Goal: Information Seeking & Learning: Compare options

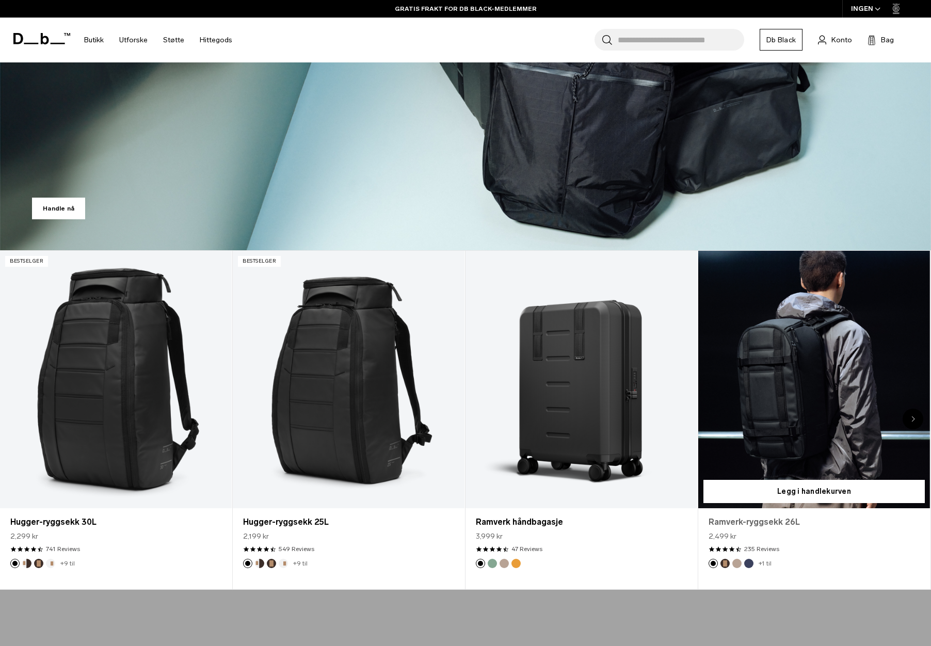
scroll to position [361, 0]
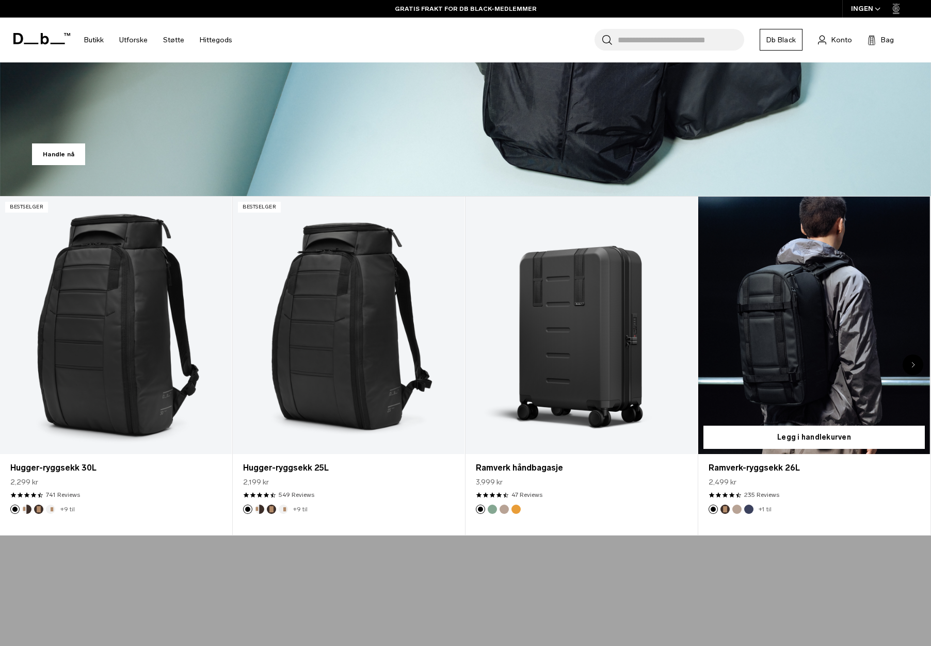
click at [800, 375] on link "Ramverk-ryggsekk 26L" at bounding box center [814, 325] width 232 height 257
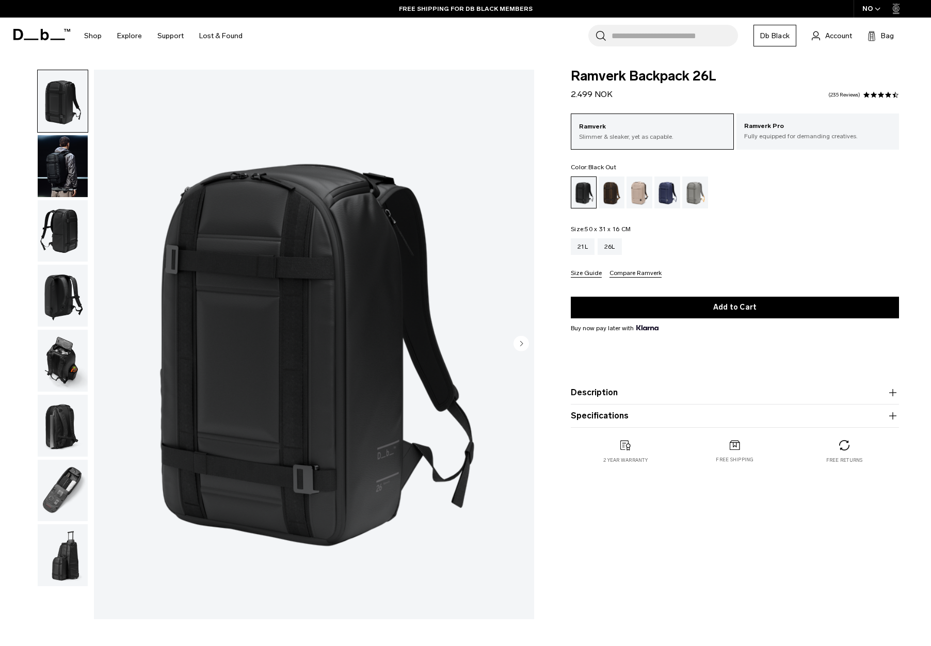
click at [65, 219] on img "button" at bounding box center [63, 231] width 50 height 62
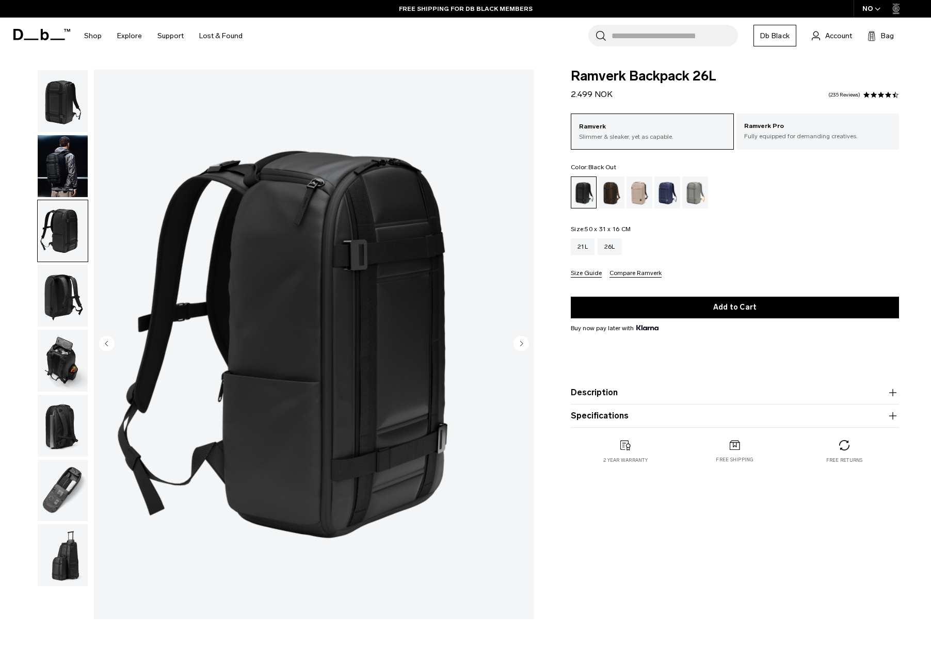
click at [55, 296] on img "button" at bounding box center [63, 296] width 50 height 62
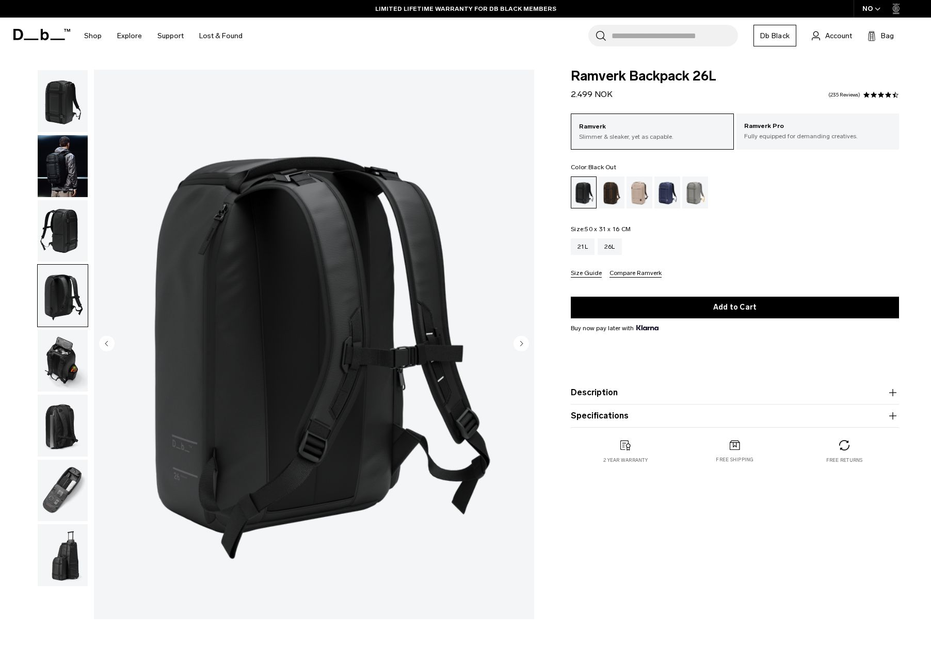
click at [75, 475] on img "button" at bounding box center [63, 491] width 50 height 62
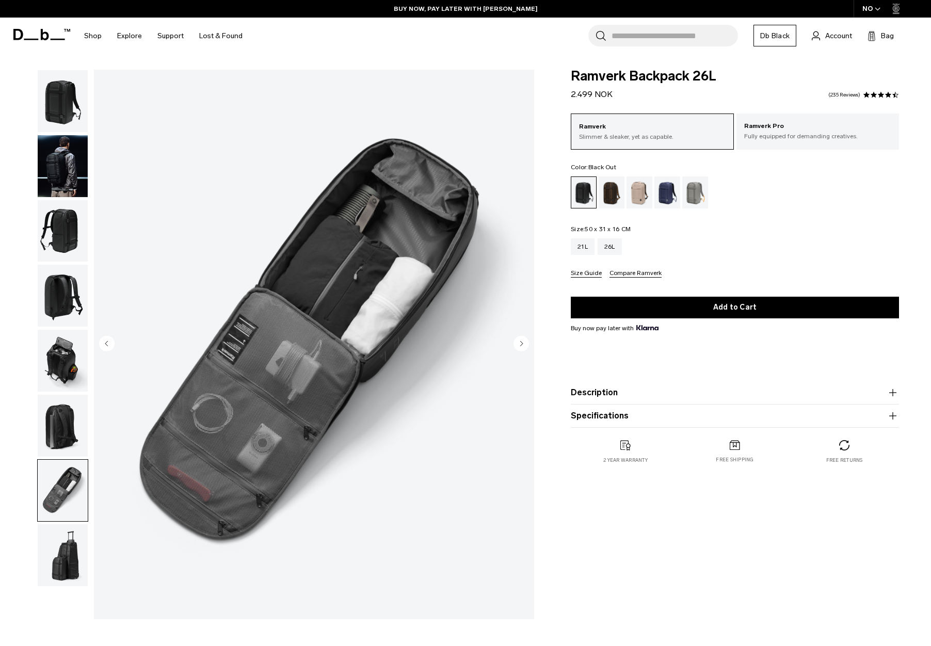
click at [32, 40] on icon at bounding box center [31, 40] width 14 height 2
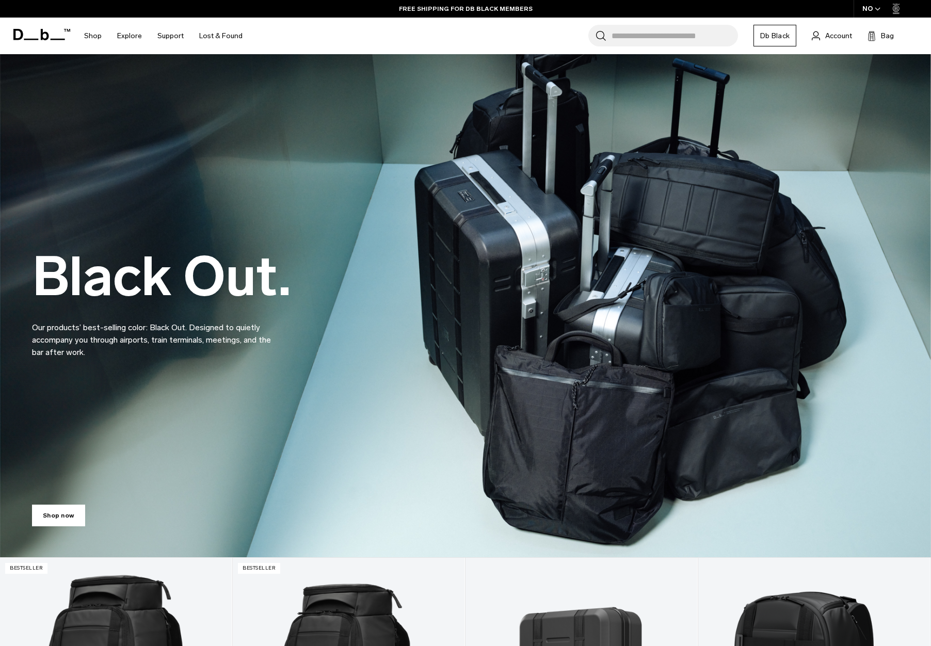
click at [37, 30] on icon at bounding box center [41, 34] width 57 height 11
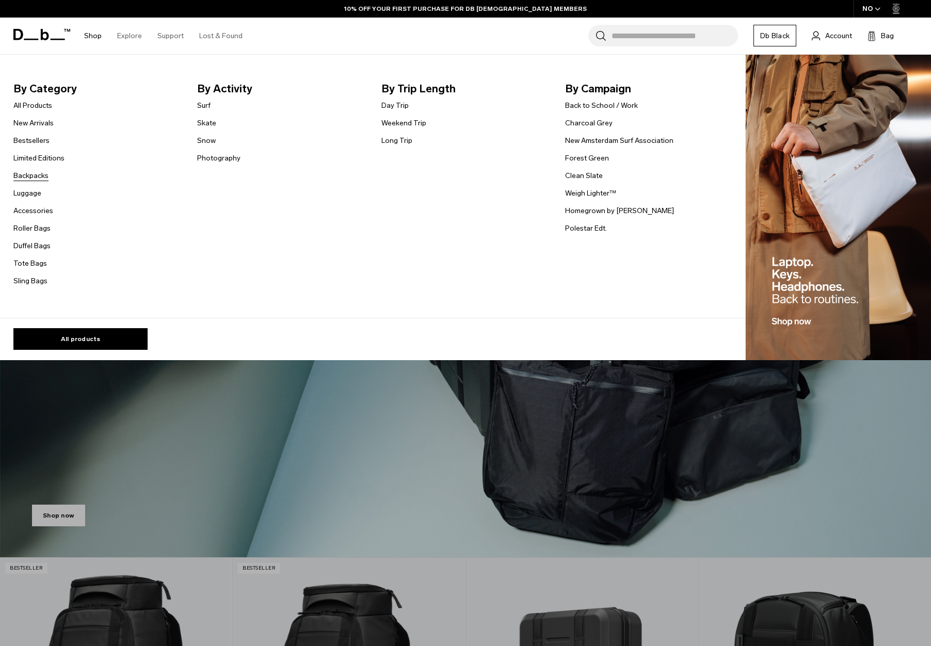
click at [41, 176] on link "Backpacks" at bounding box center [30, 175] width 35 height 11
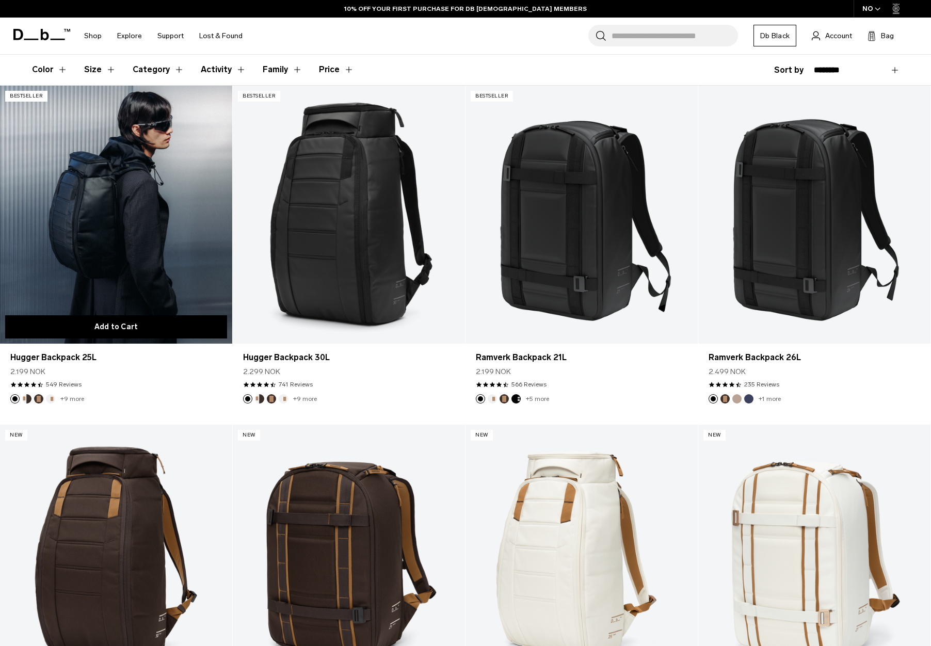
scroll to position [413, 0]
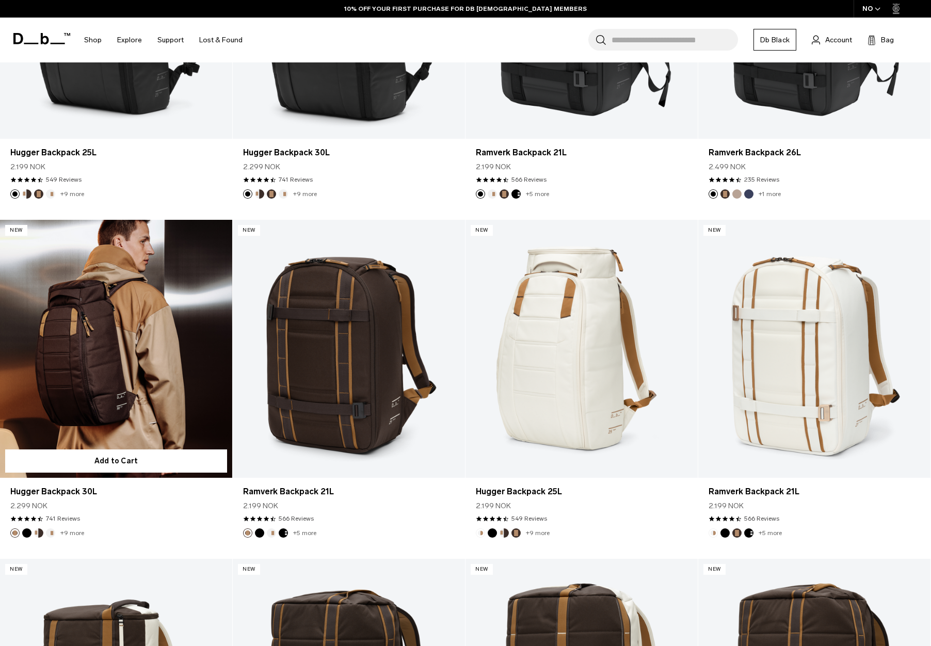
click at [128, 333] on link "Hugger Backpack 30L" at bounding box center [116, 349] width 232 height 258
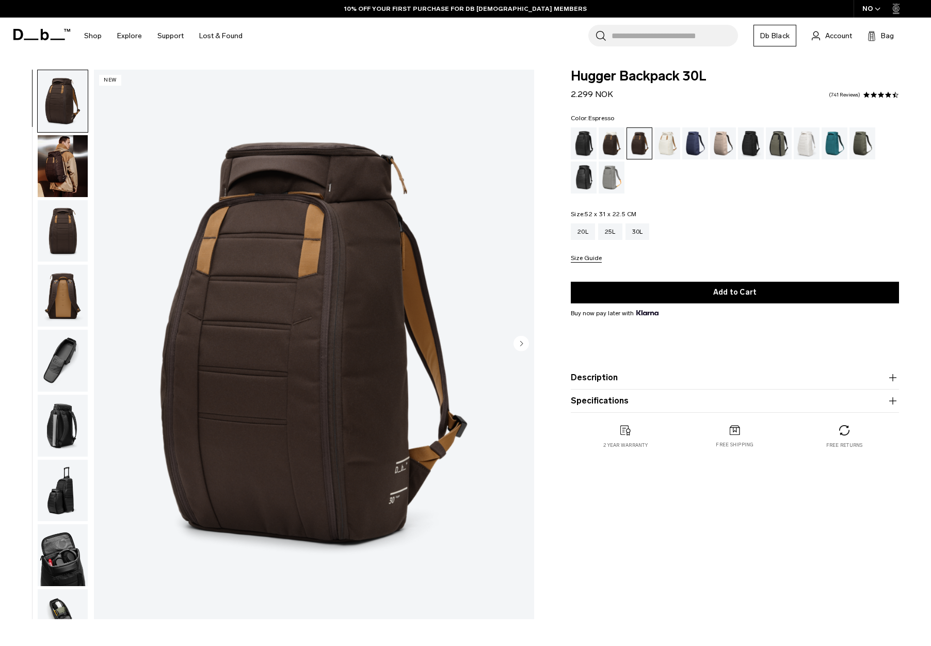
click at [70, 167] on img "button" at bounding box center [63, 166] width 50 height 62
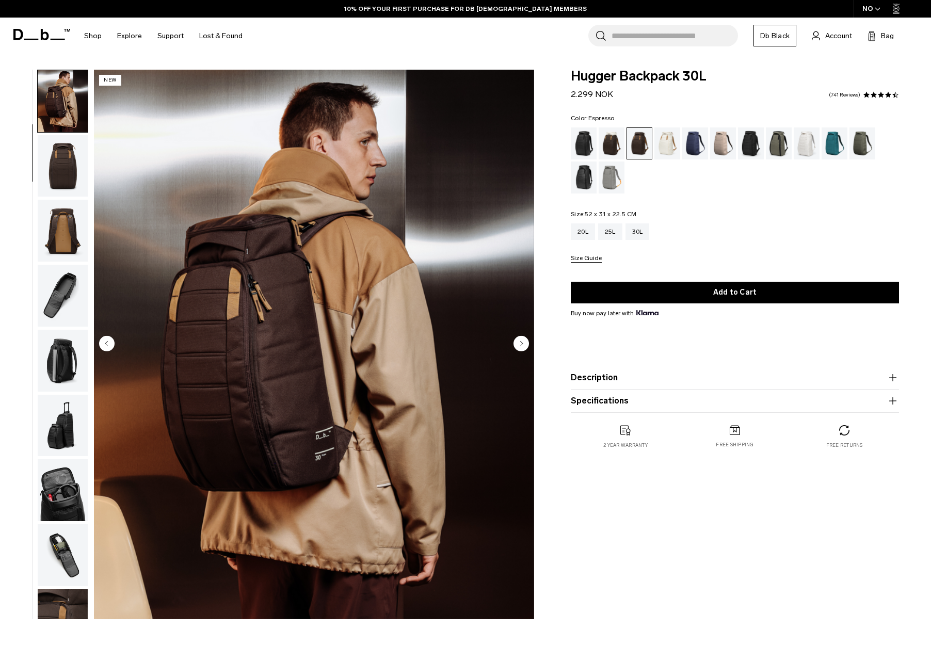
click at [63, 224] on img "button" at bounding box center [63, 231] width 50 height 62
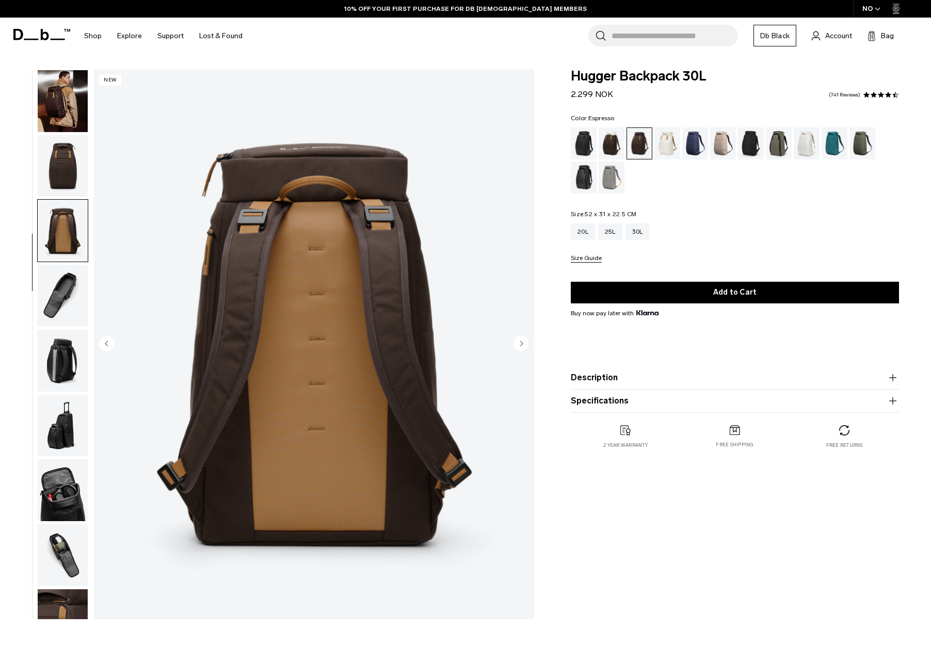
scroll to position [97, 0]
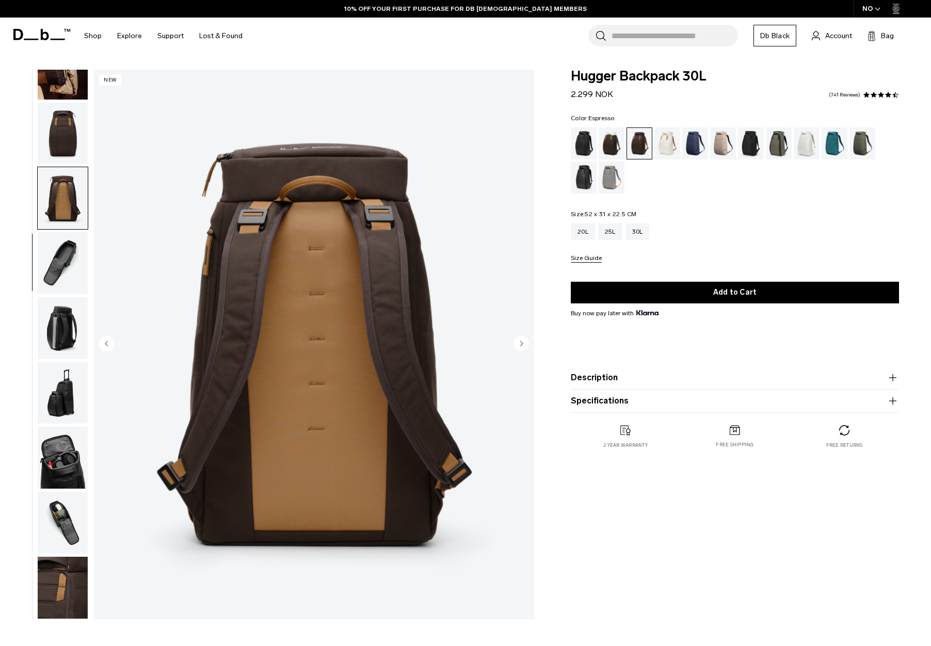
click at [59, 271] on img "button" at bounding box center [63, 263] width 50 height 62
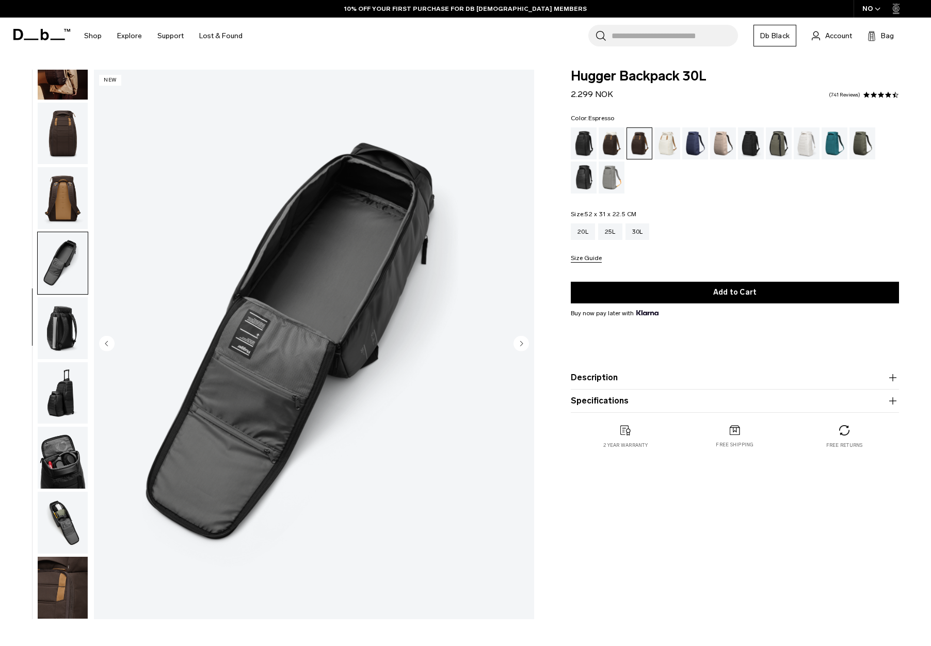
click at [57, 319] on img "button" at bounding box center [63, 328] width 50 height 62
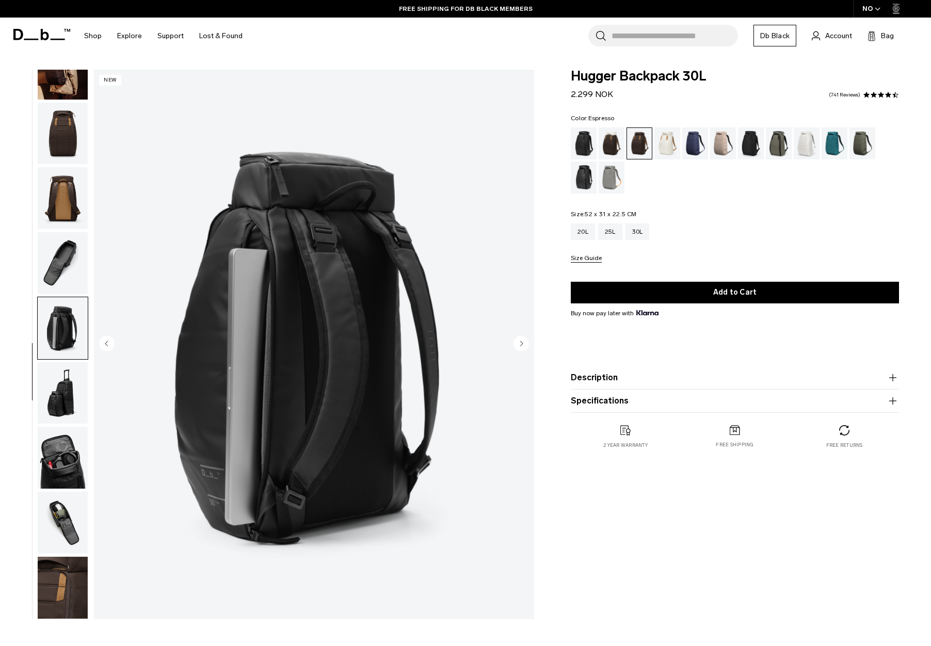
click at [70, 379] on img "button" at bounding box center [63, 393] width 50 height 62
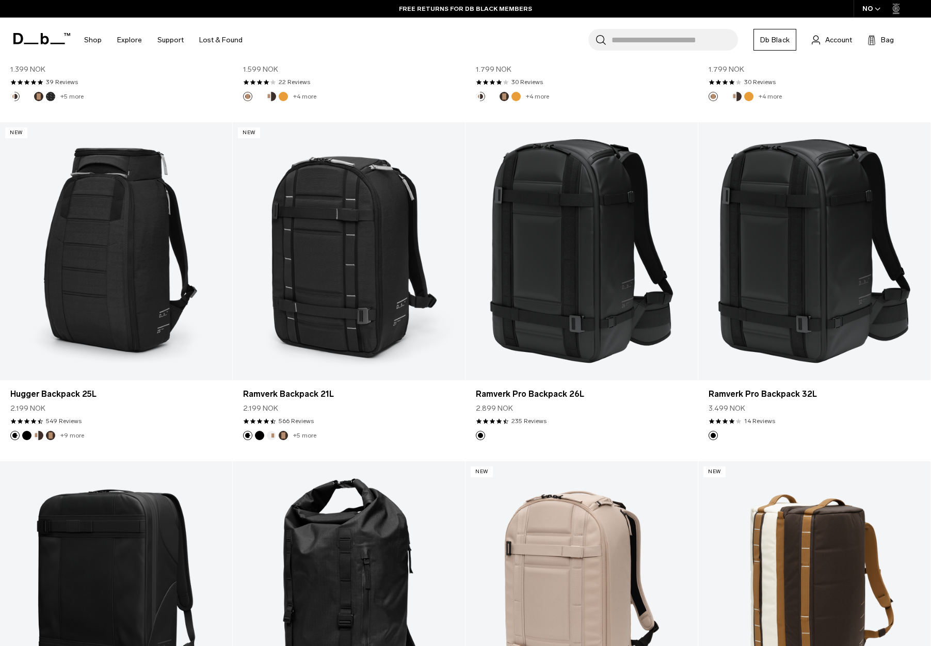
scroll to position [1186, 0]
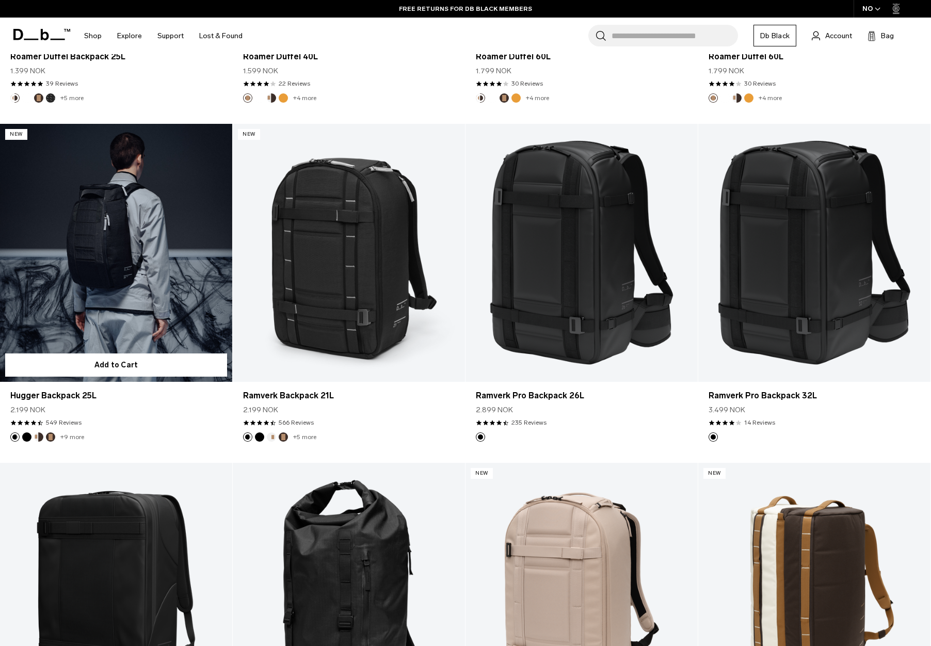
click at [132, 247] on link "Hugger Backpack 25L" at bounding box center [116, 253] width 232 height 258
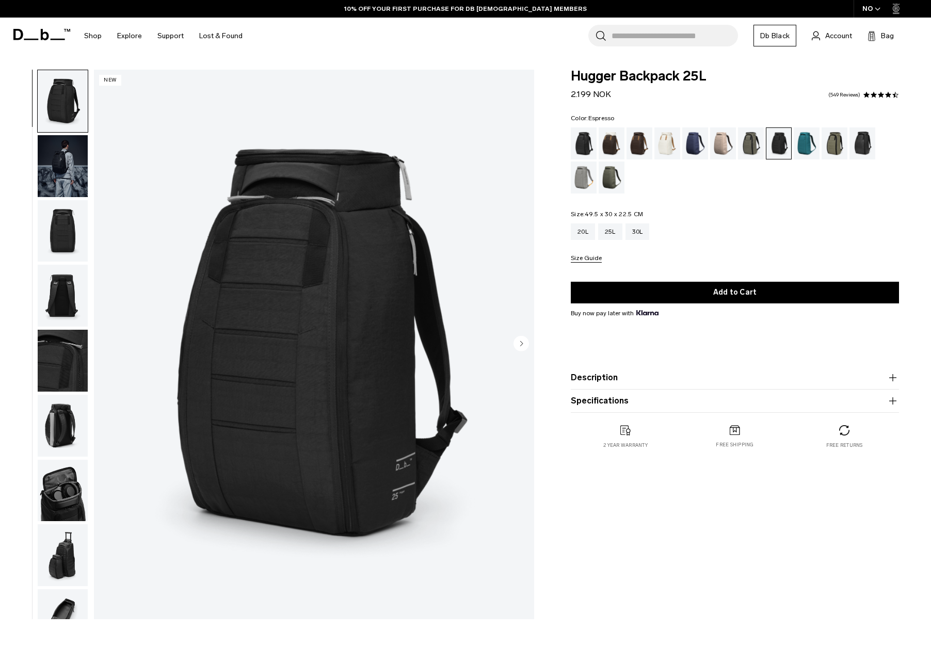
click at [639, 145] on div "Espresso" at bounding box center [639, 143] width 26 height 32
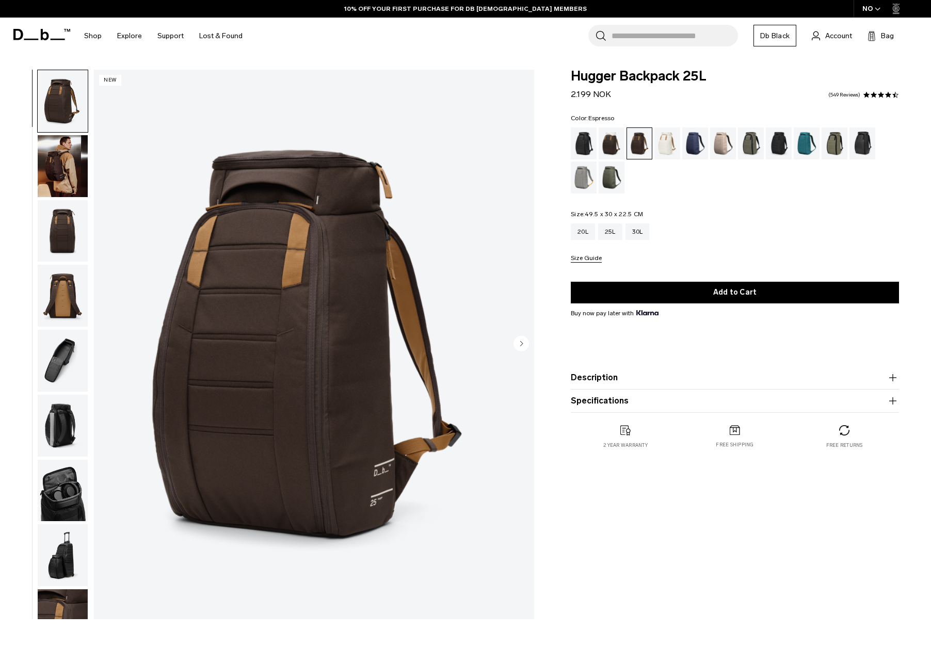
click at [55, 363] on img "button" at bounding box center [63, 361] width 50 height 62
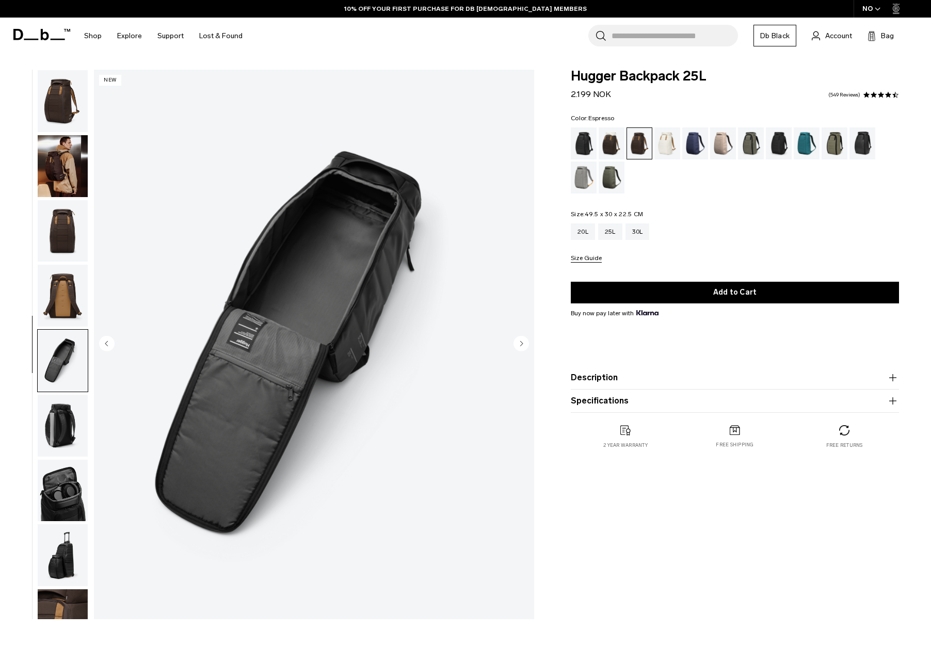
scroll to position [32, 0]
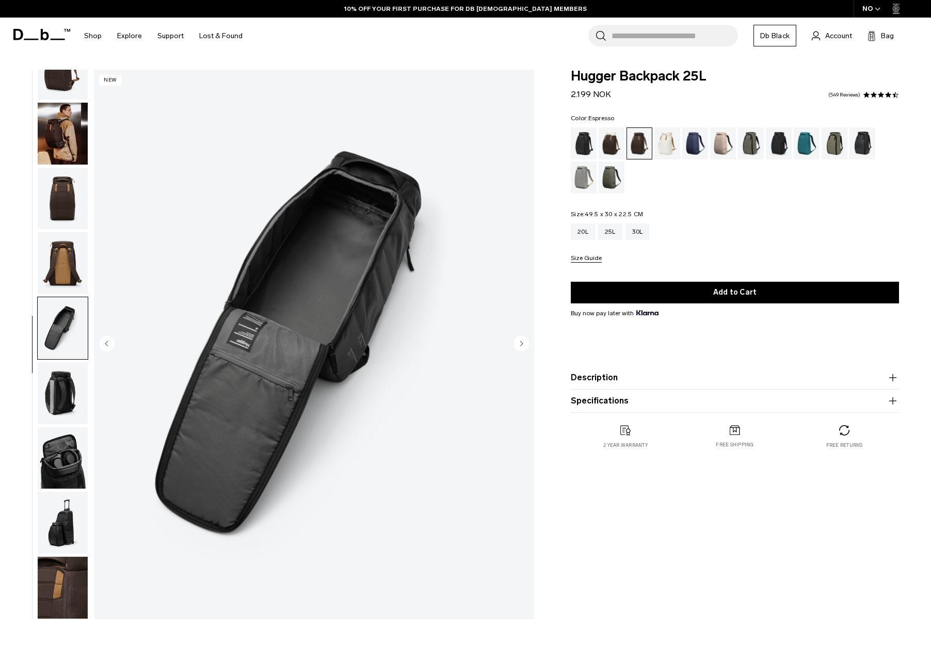
click at [59, 408] on img "button" at bounding box center [63, 393] width 50 height 62
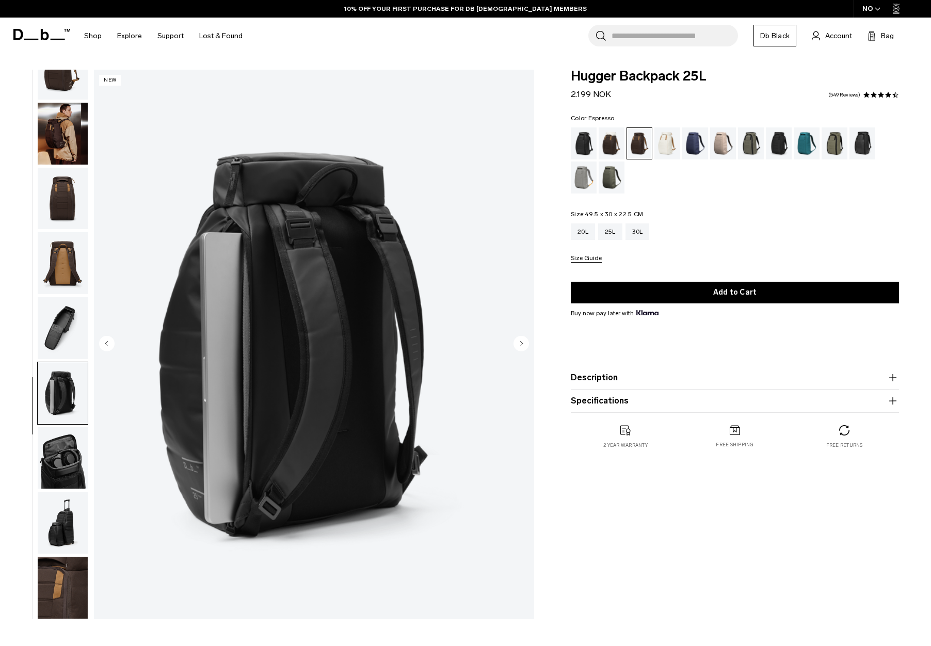
scroll to position [0, 0]
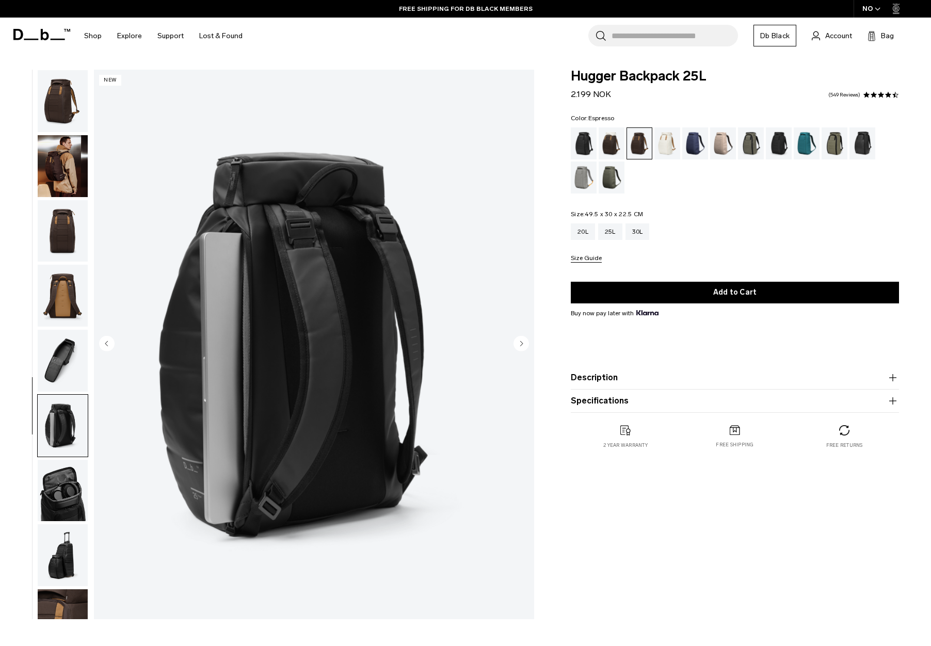
click at [67, 236] on img "button" at bounding box center [63, 231] width 50 height 62
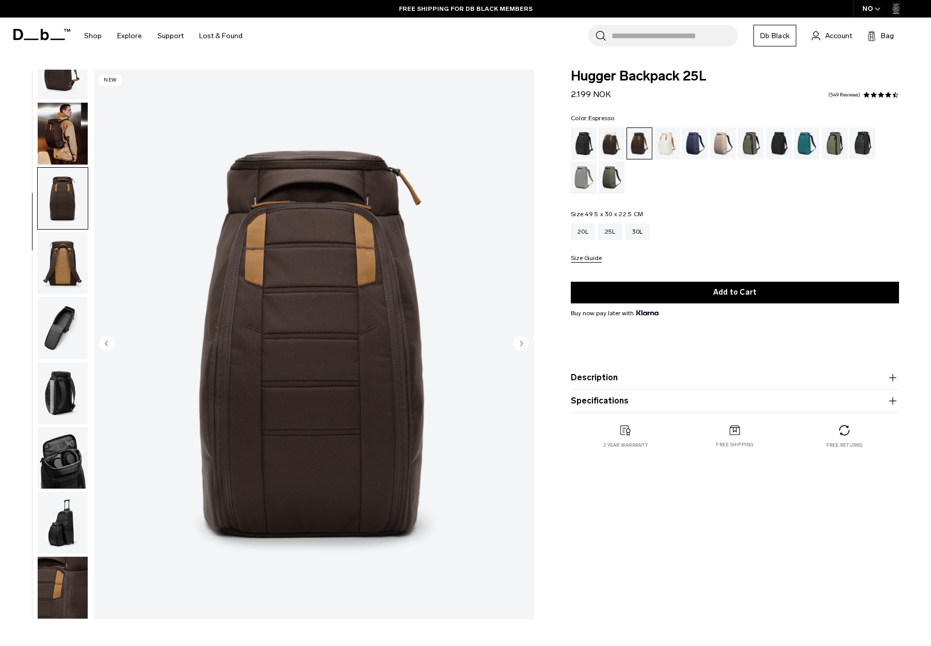
click at [67, 278] on img "button" at bounding box center [63, 263] width 50 height 62
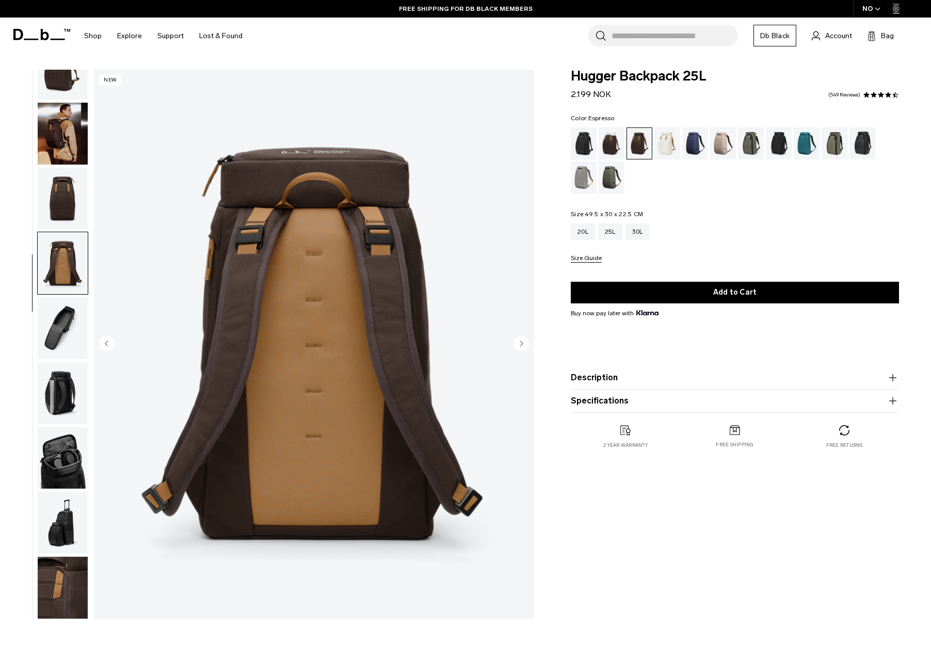
click at [52, 188] on img "button" at bounding box center [63, 199] width 50 height 62
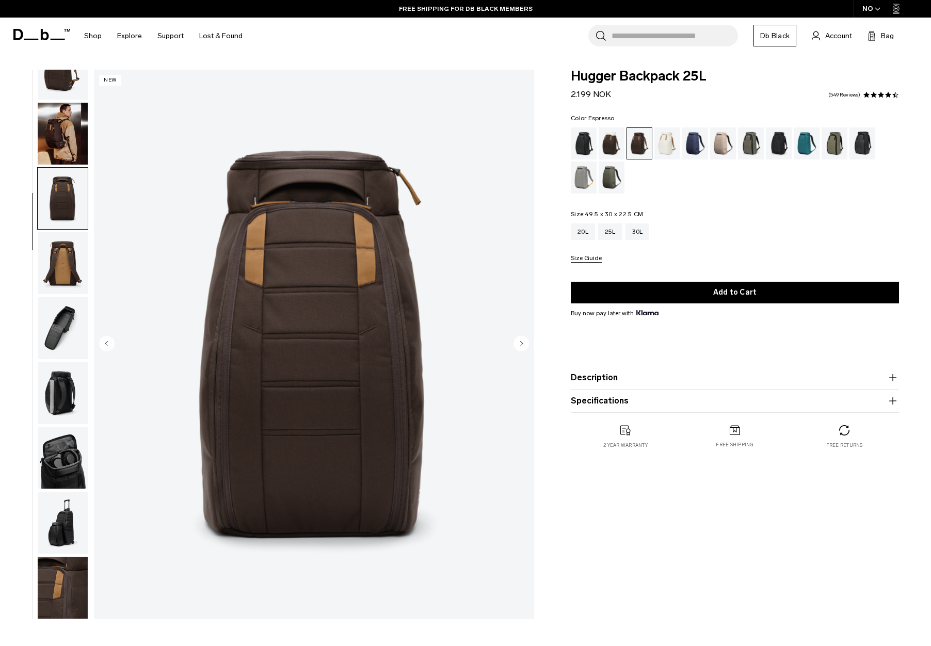
click at [58, 149] on img "button" at bounding box center [63, 134] width 50 height 62
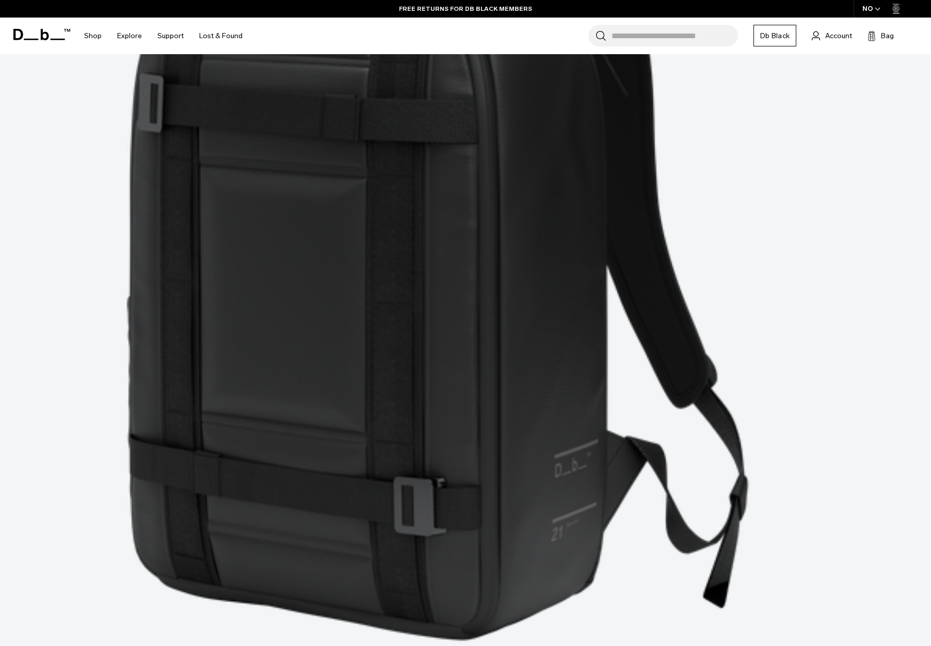
scroll to position [2889, 0]
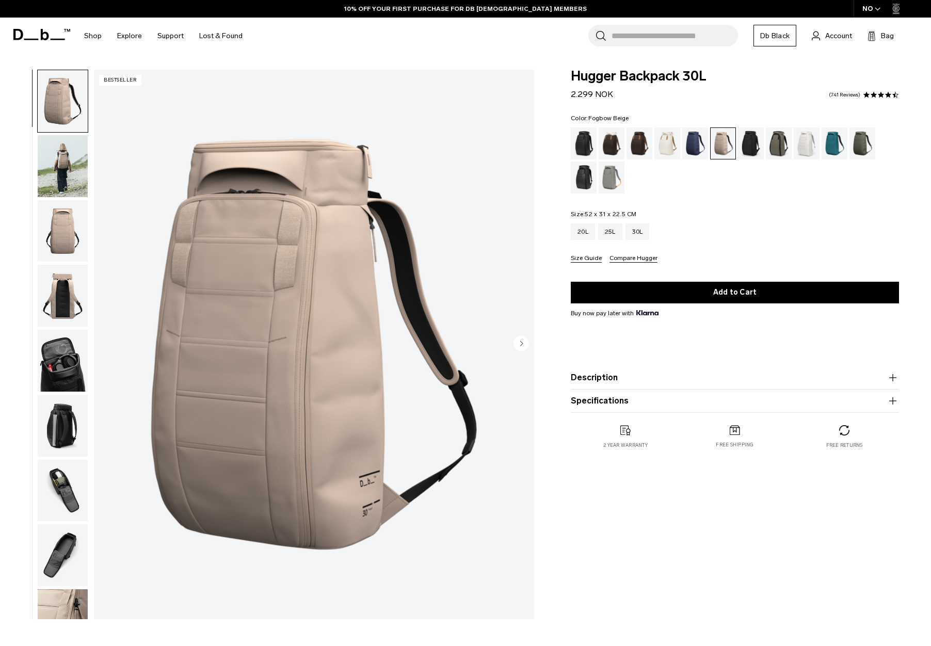
click at [68, 156] on img "button" at bounding box center [63, 166] width 50 height 62
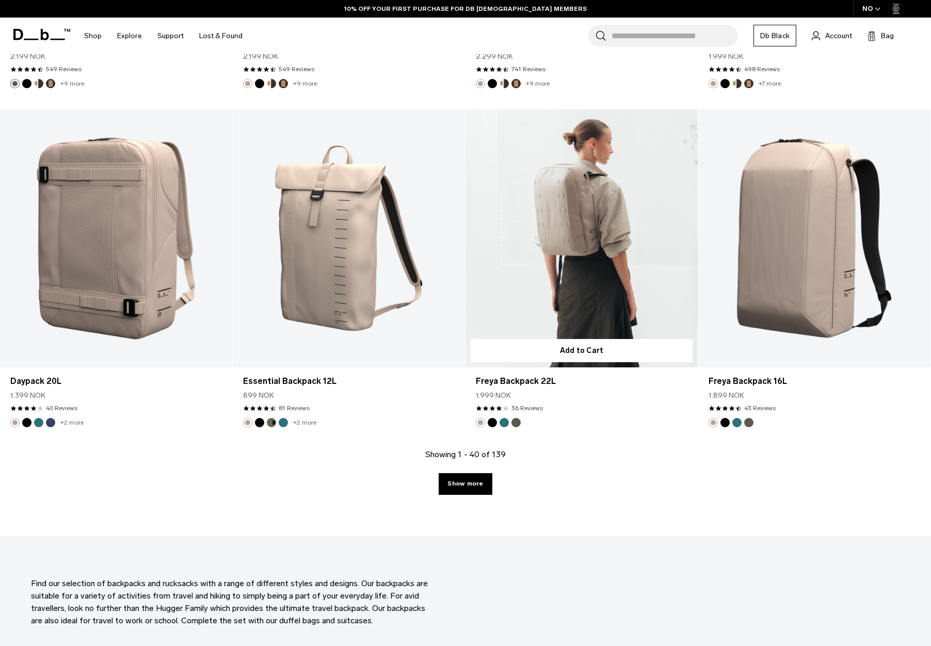
scroll to position [3202, 0]
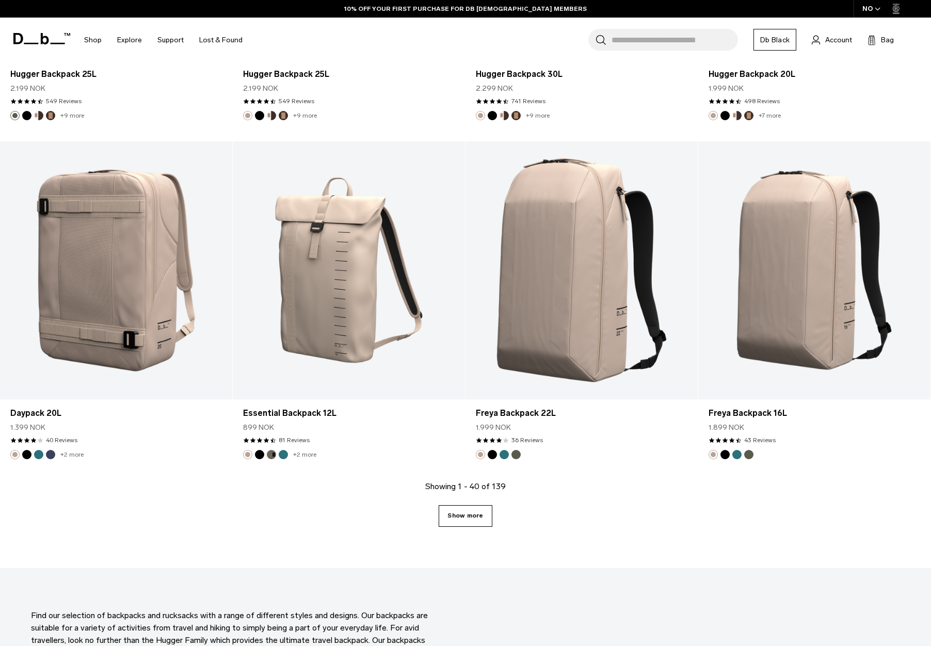
click at [469, 511] on link "Show more" at bounding box center [464, 516] width 53 height 22
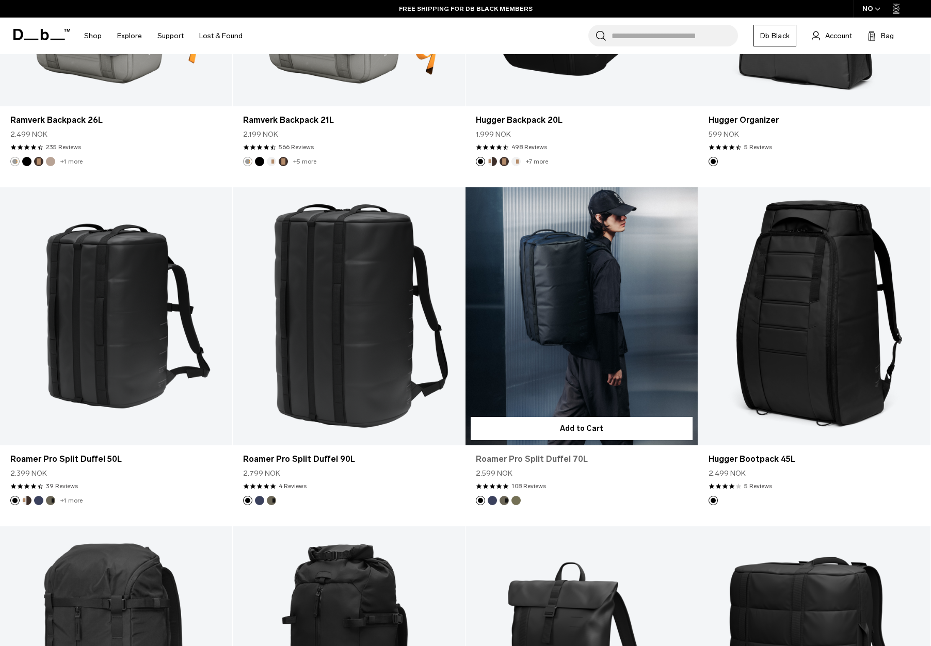
scroll to position [4211, 0]
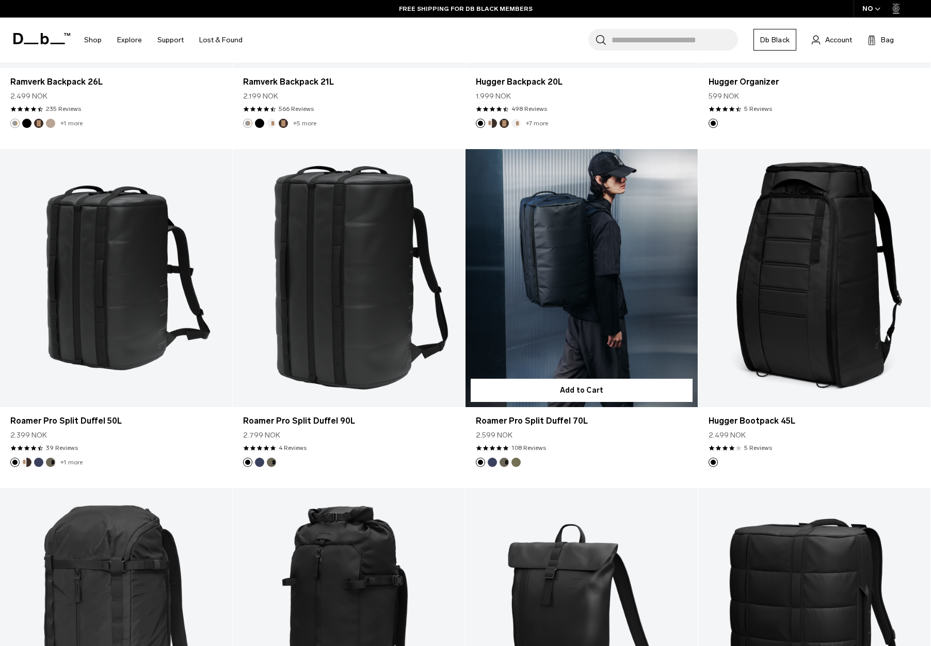
click at [590, 287] on link "Roamer Pro Split Duffel 70L" at bounding box center [581, 278] width 232 height 258
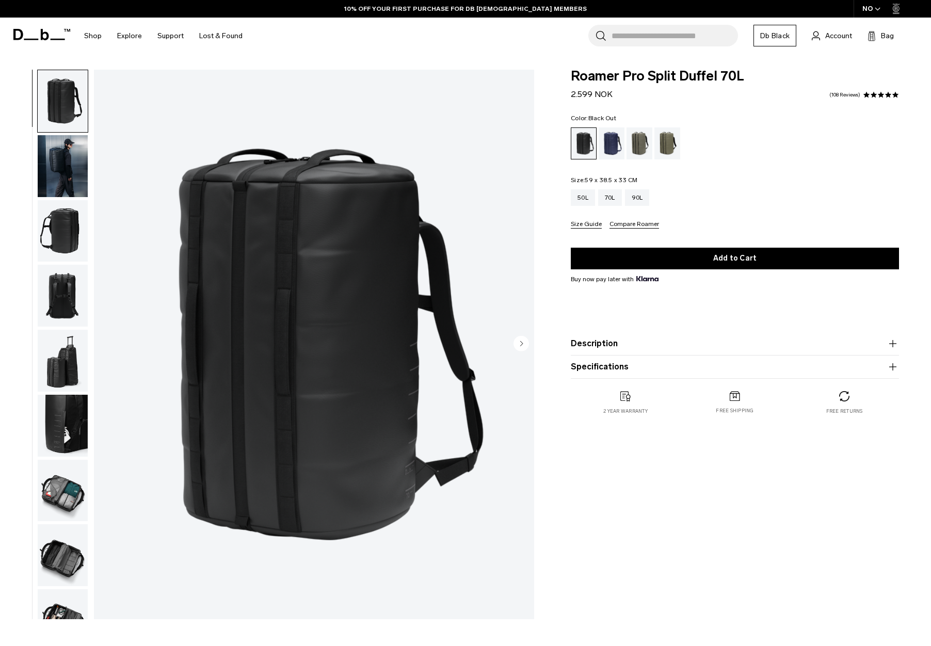
click at [518, 342] on circle "Next slide" at bounding box center [520, 342] width 15 height 15
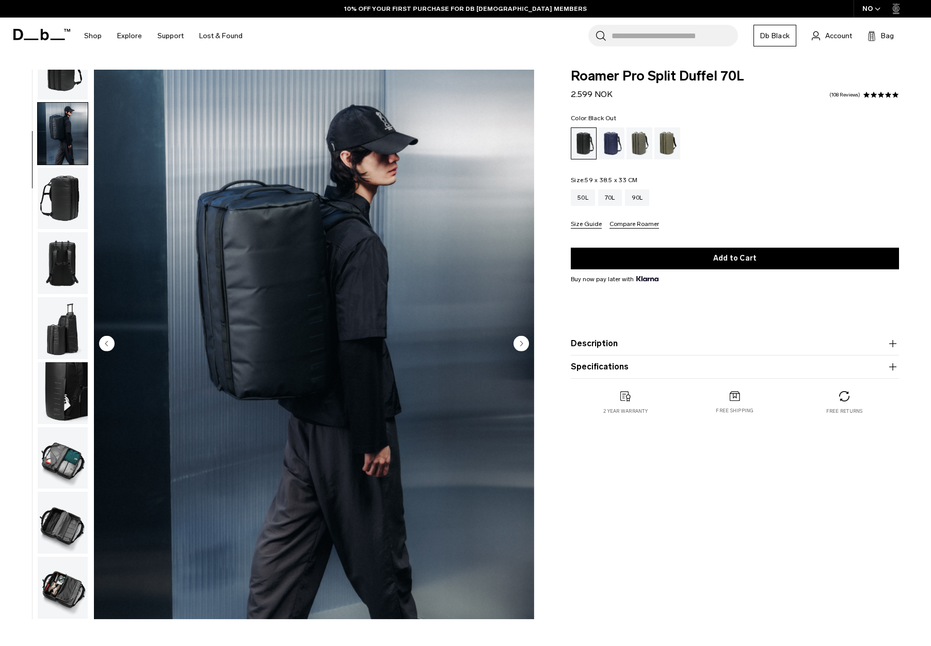
click at [518, 342] on circle "Next slide" at bounding box center [520, 342] width 15 height 15
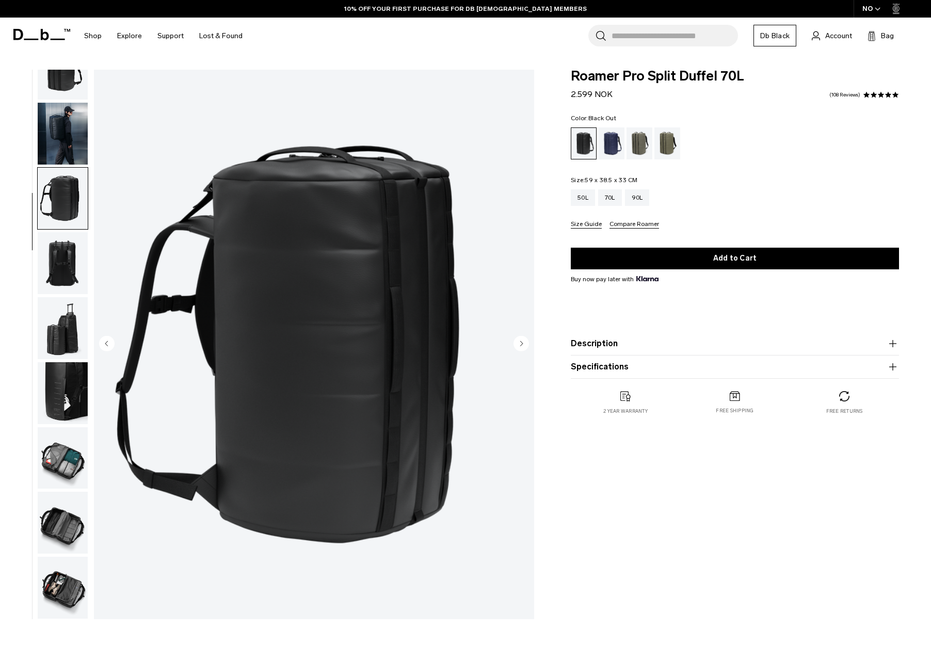
click at [518, 342] on circle "Next slide" at bounding box center [520, 342] width 15 height 15
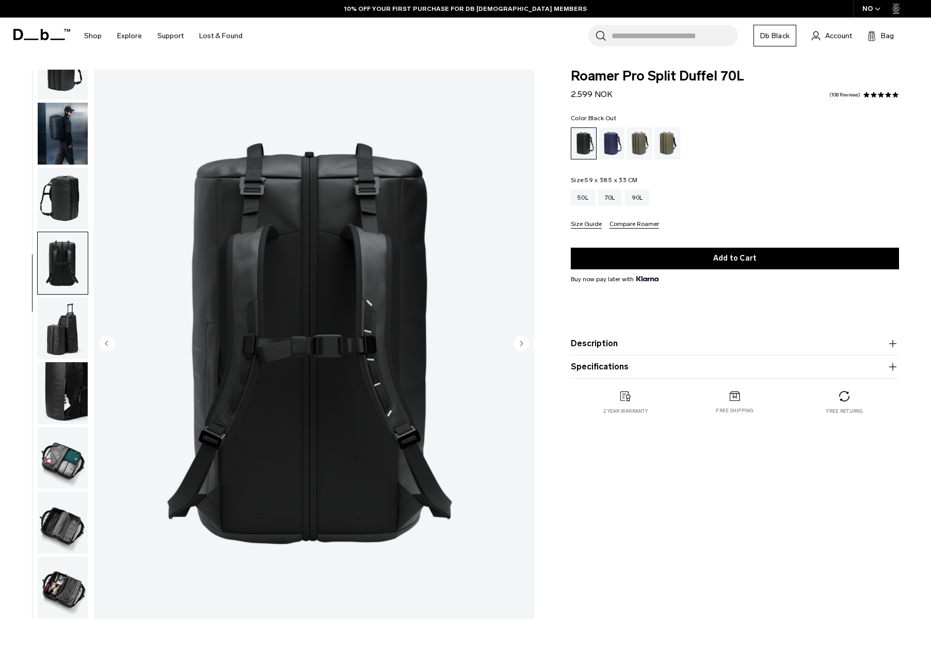
click at [518, 342] on circle "Next slide" at bounding box center [520, 342] width 15 height 15
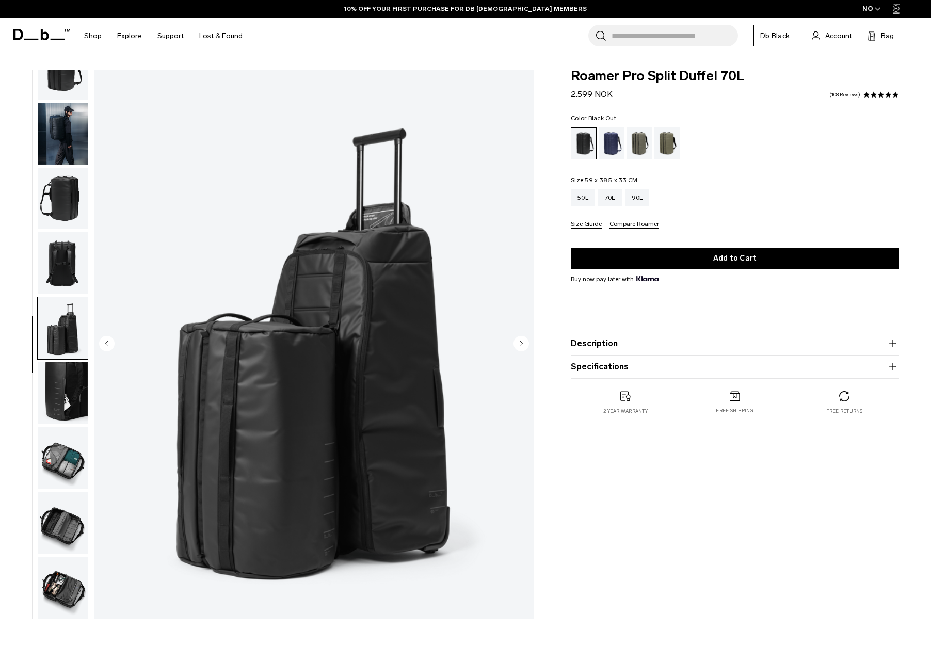
click at [518, 342] on circle "Next slide" at bounding box center [520, 342] width 15 height 15
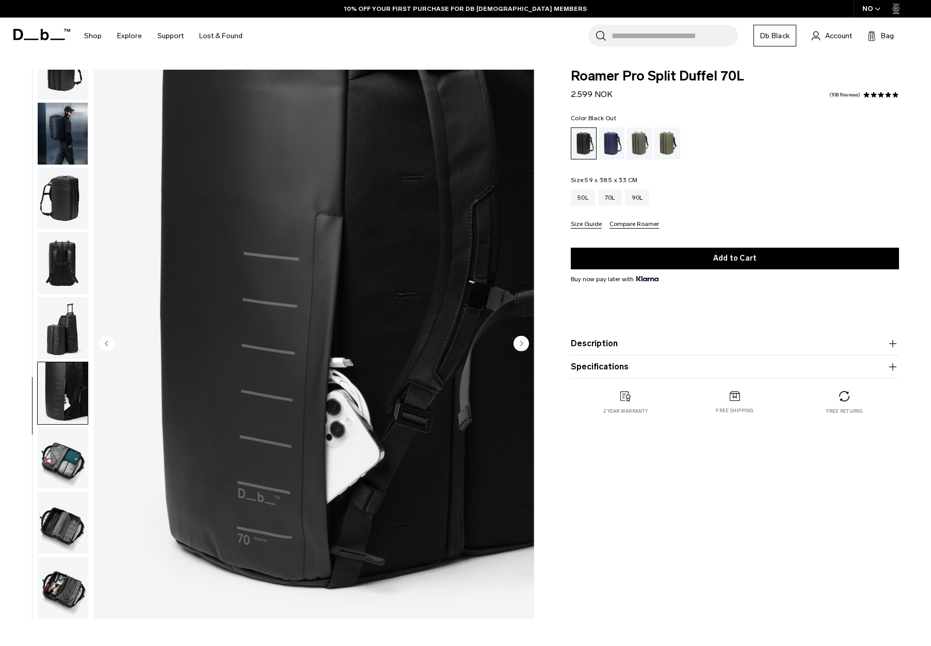
click at [518, 342] on circle "Next slide" at bounding box center [520, 342] width 15 height 15
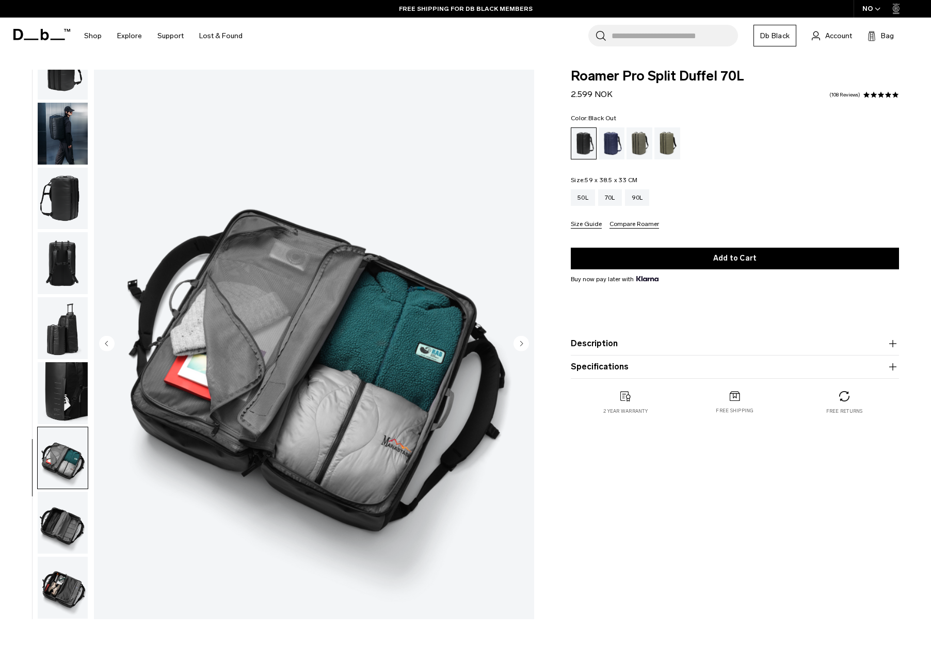
click at [518, 342] on circle "Next slide" at bounding box center [520, 342] width 15 height 15
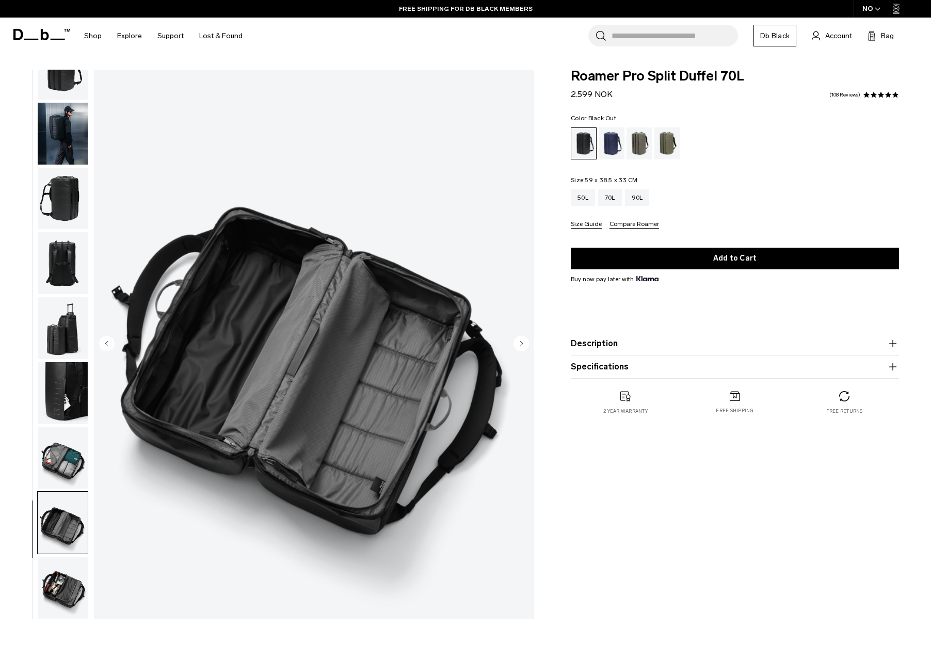
click at [517, 343] on circle "Next slide" at bounding box center [520, 342] width 15 height 15
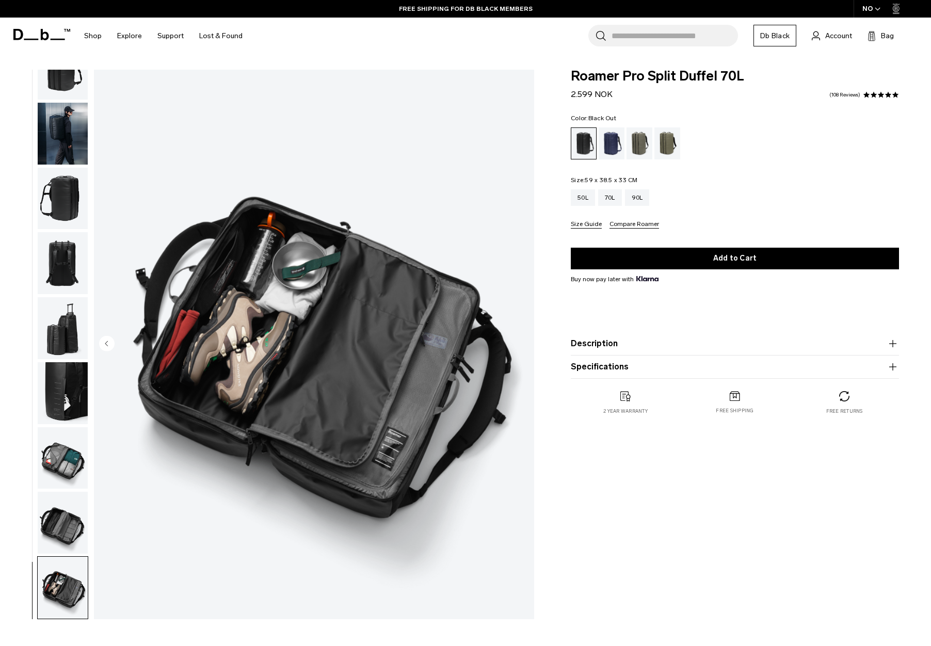
click at [517, 343] on img "9 / 9" at bounding box center [314, 344] width 440 height 549
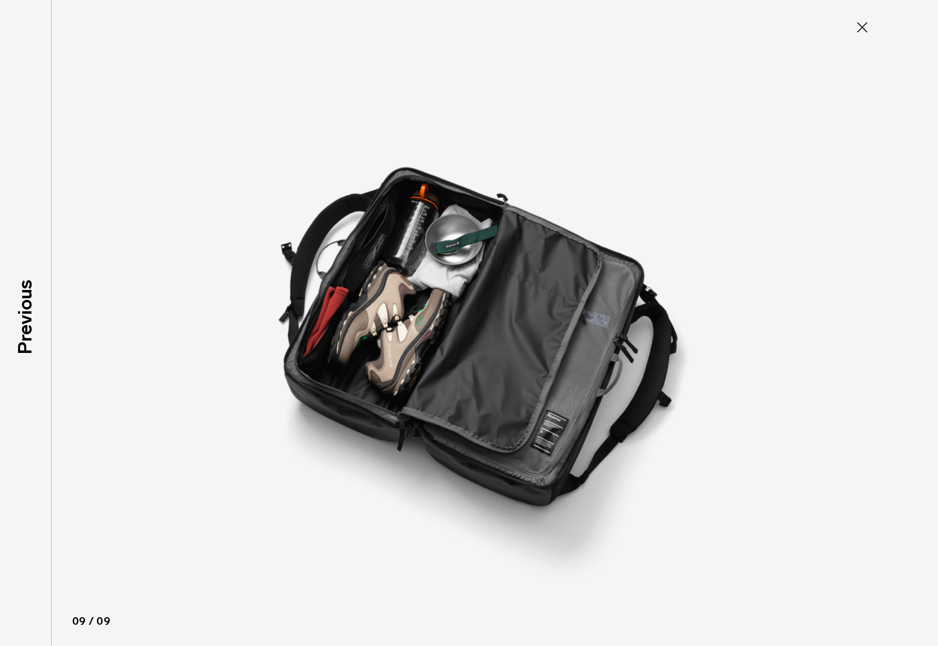
click at [862, 27] on icon at bounding box center [862, 27] width 10 height 10
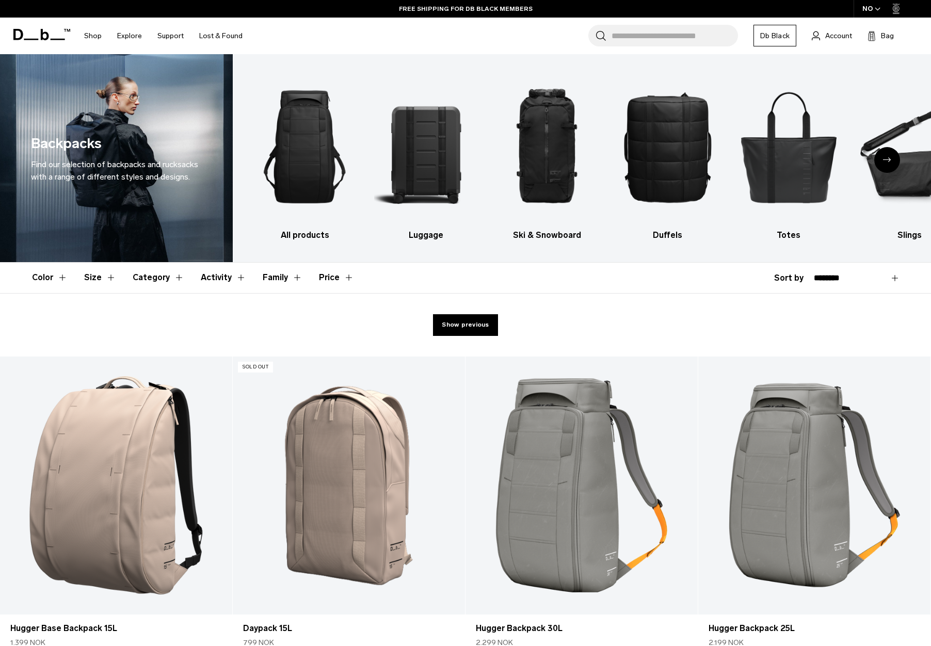
click at [890, 155] on div "Next slide" at bounding box center [887, 160] width 26 height 26
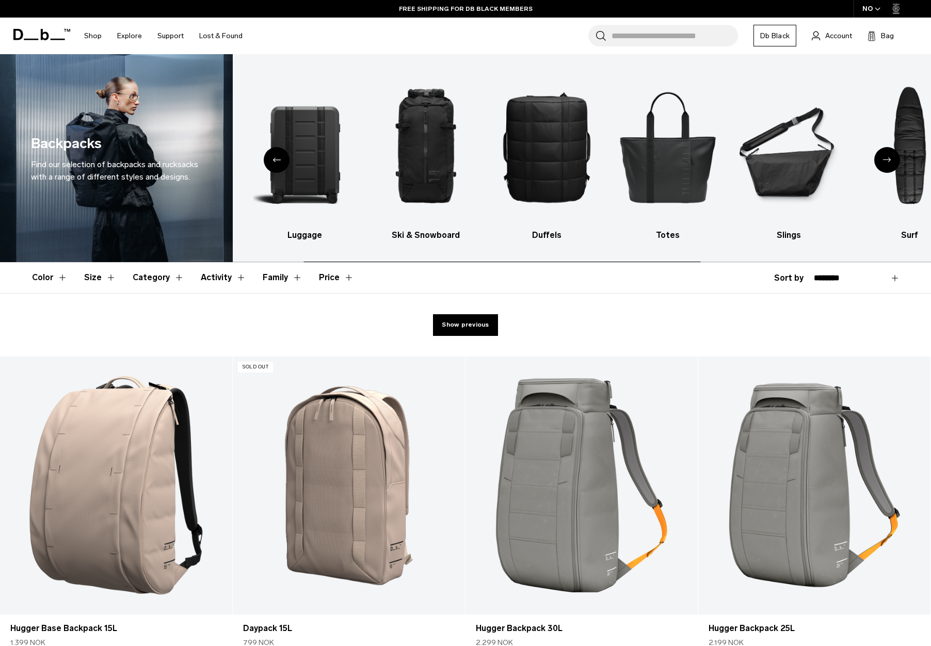
click at [890, 155] on div "Next slide" at bounding box center [887, 160] width 26 height 26
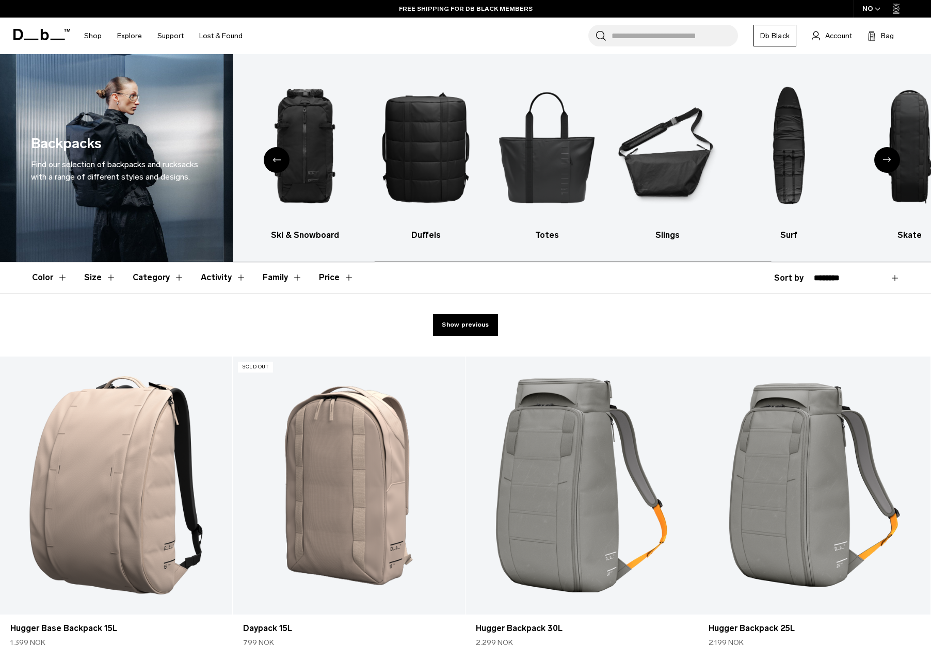
click at [890, 155] on div "Next slide" at bounding box center [887, 160] width 26 height 26
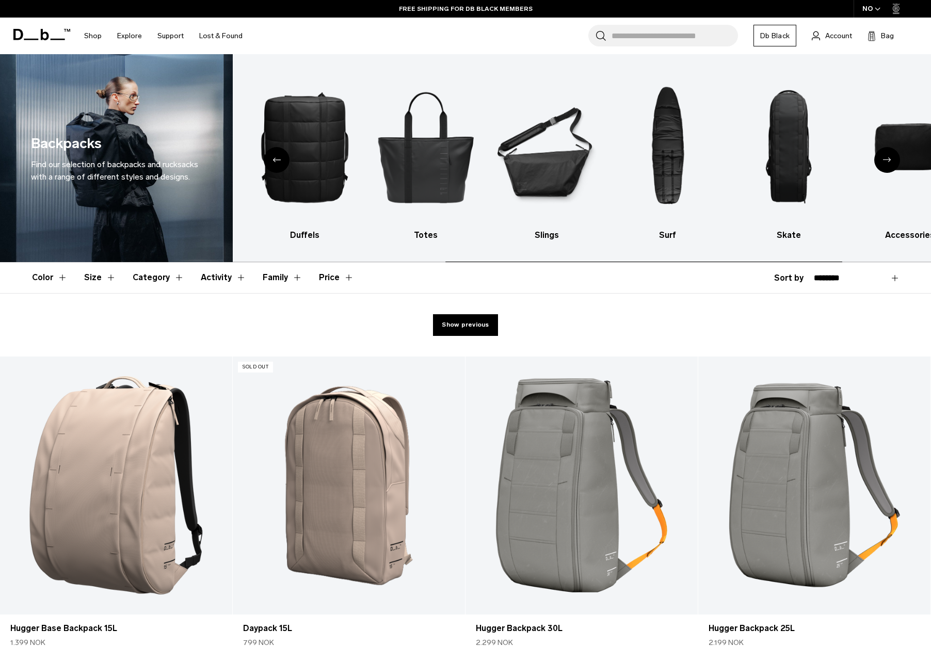
click at [890, 155] on div "Next slide" at bounding box center [887, 160] width 26 height 26
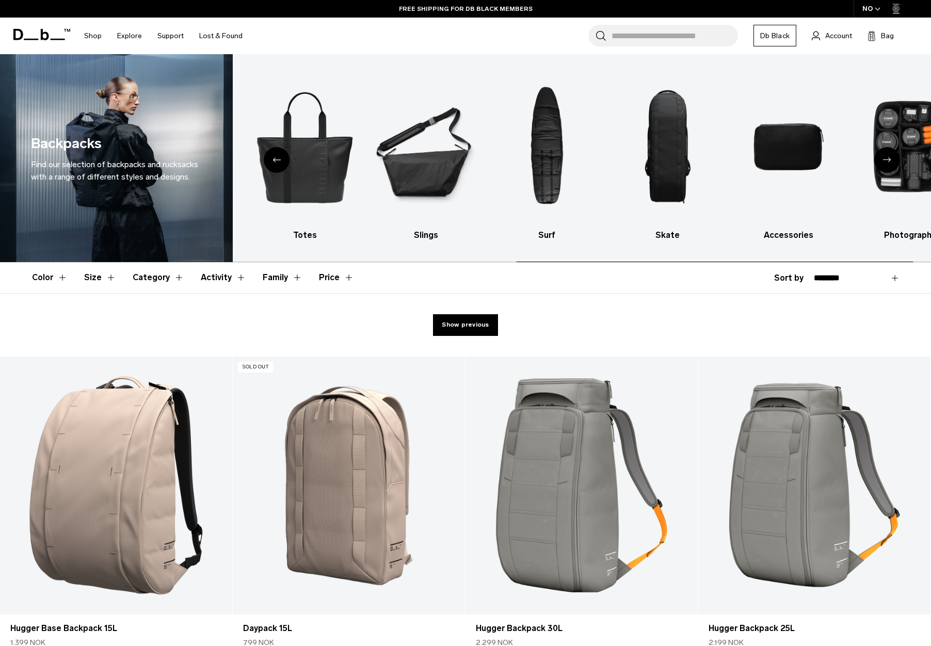
click at [890, 155] on div "Next slide" at bounding box center [887, 160] width 26 height 26
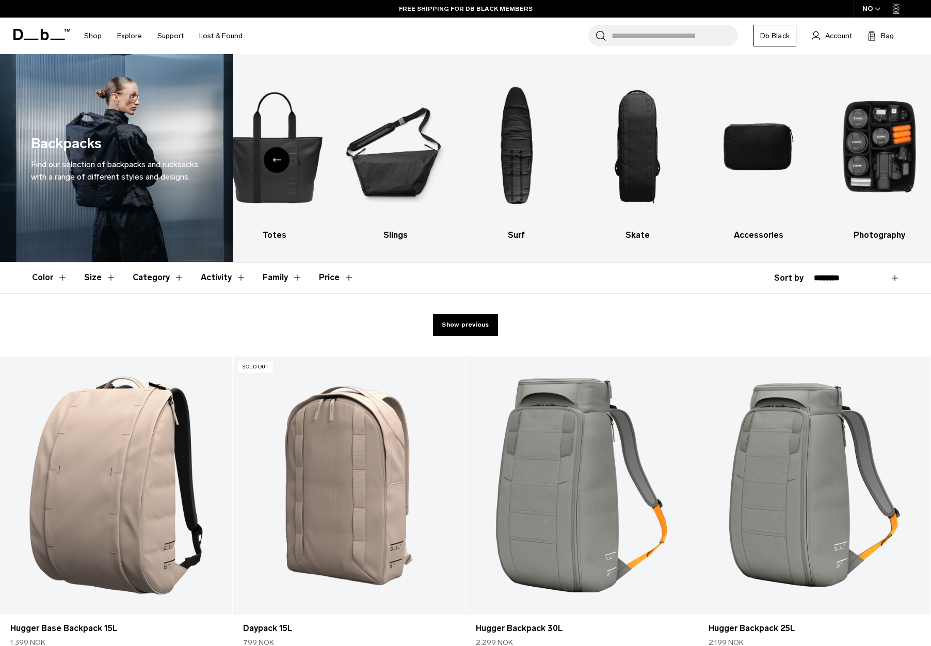
click at [272, 158] on div "Previous slide" at bounding box center [277, 160] width 26 height 26
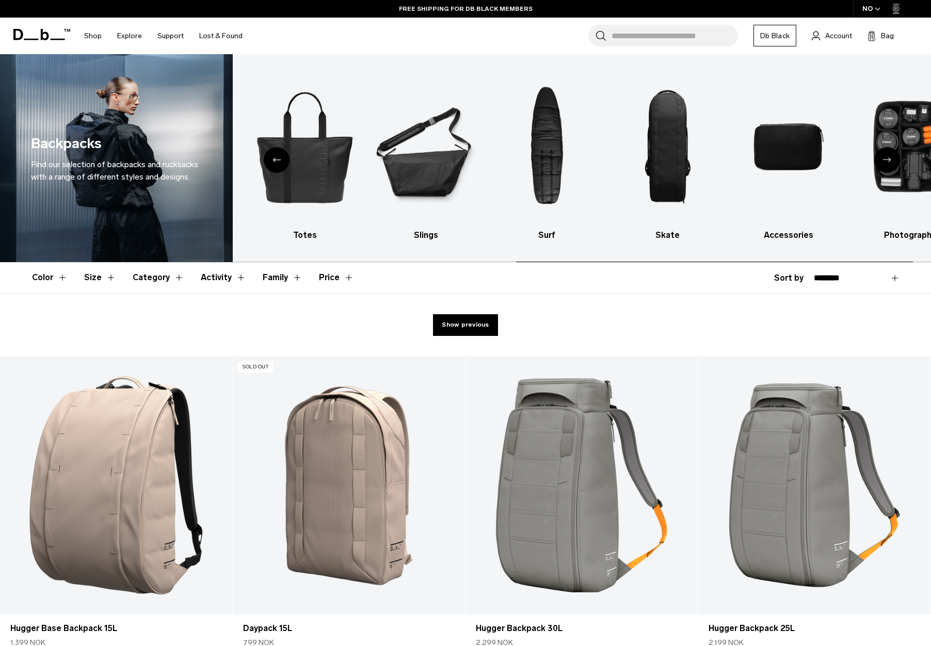
click at [272, 158] on div "Previous slide" at bounding box center [277, 160] width 26 height 26
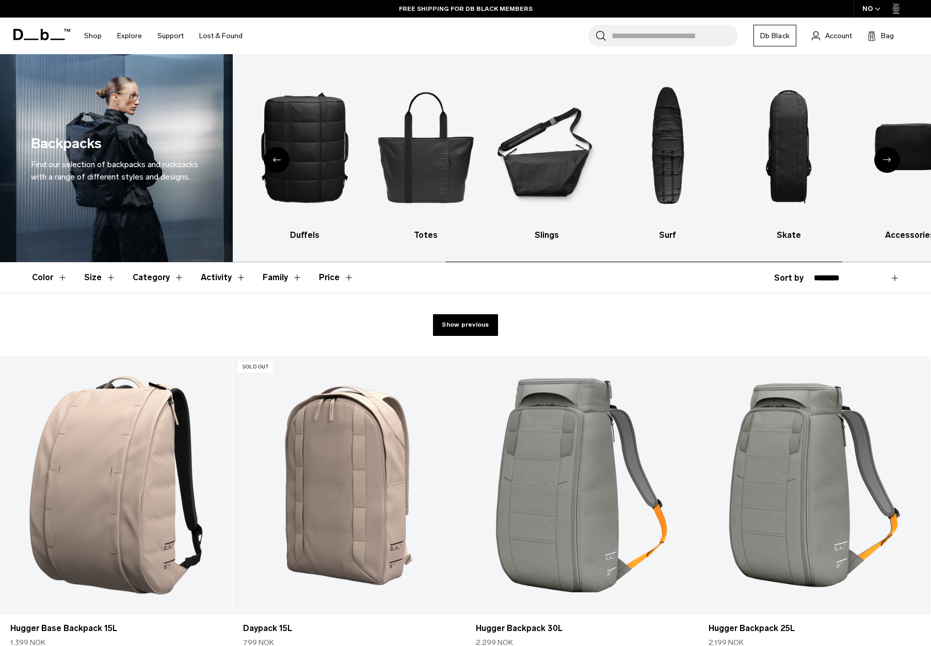
click at [272, 158] on div "Previous slide" at bounding box center [277, 160] width 26 height 26
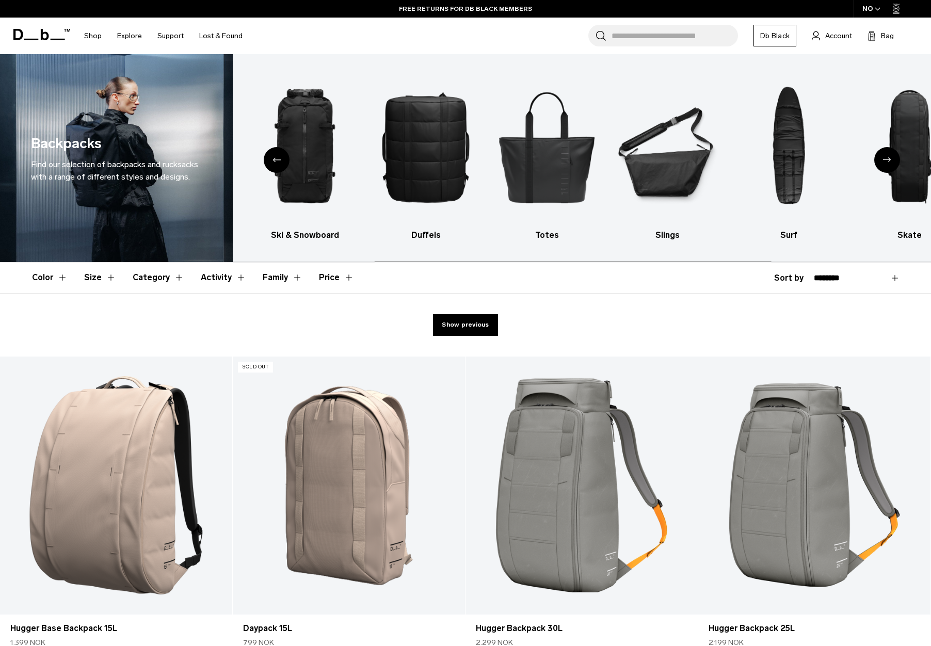
click at [272, 158] on div "Previous slide" at bounding box center [277, 160] width 26 height 26
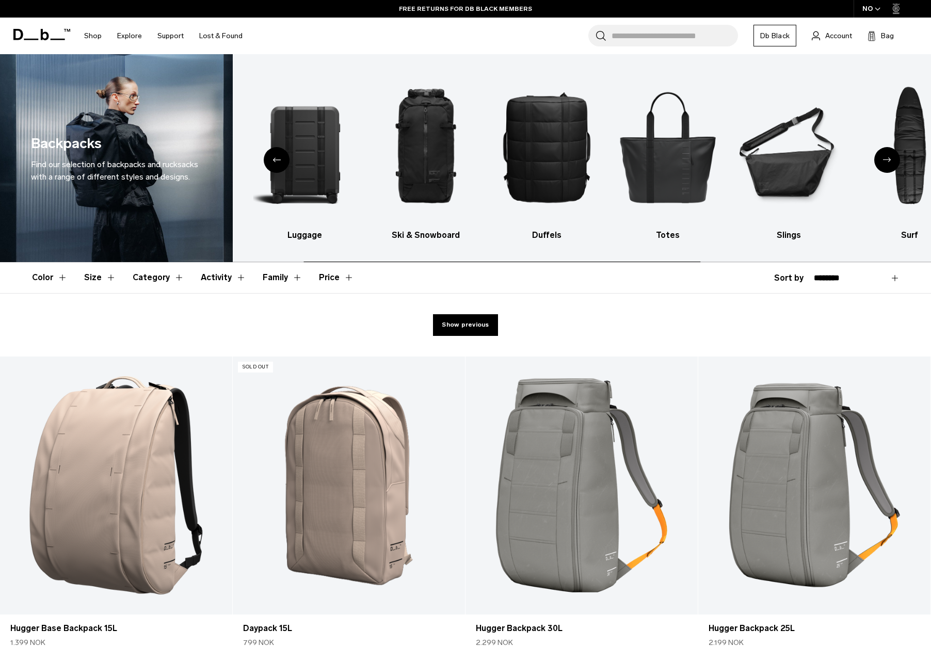
click at [272, 158] on div "Previous slide" at bounding box center [277, 160] width 26 height 26
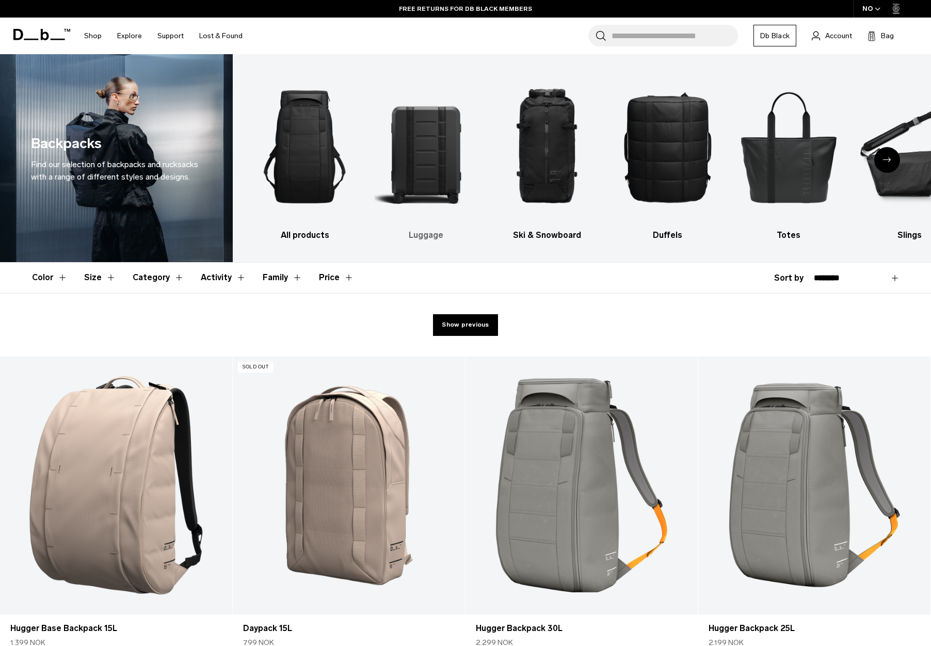
click at [416, 182] on img "2 / 10" at bounding box center [425, 147] width 103 height 154
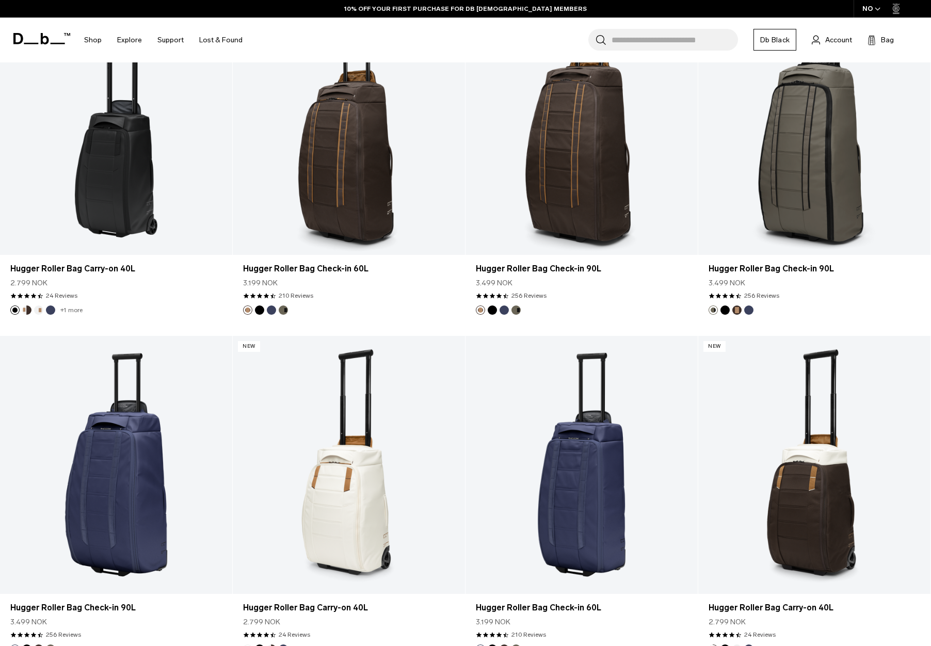
scroll to position [3095, 0]
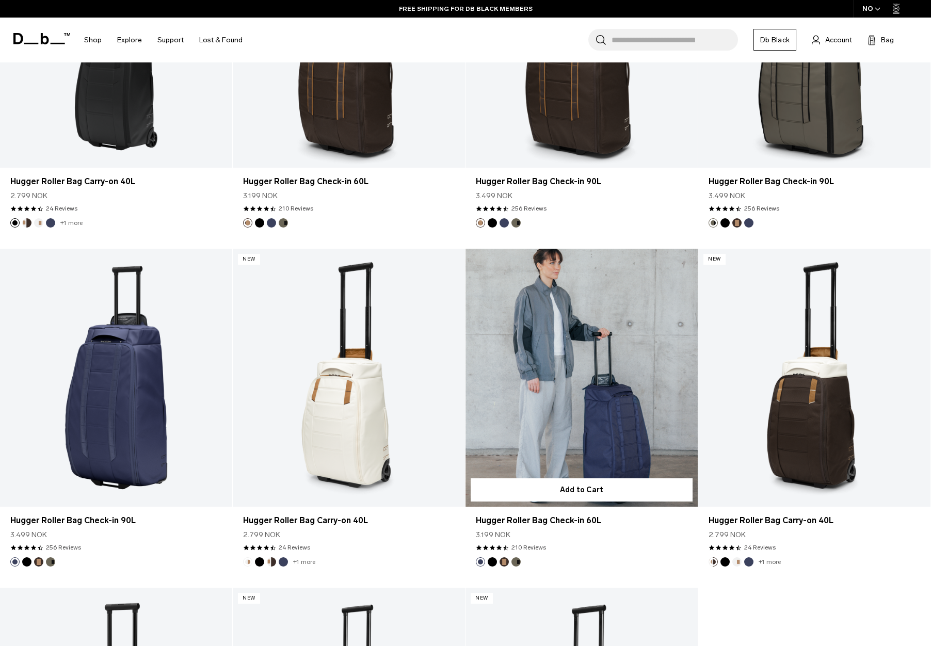
click at [585, 423] on link "Hugger Roller Bag Check-in 60L" at bounding box center [581, 378] width 232 height 258
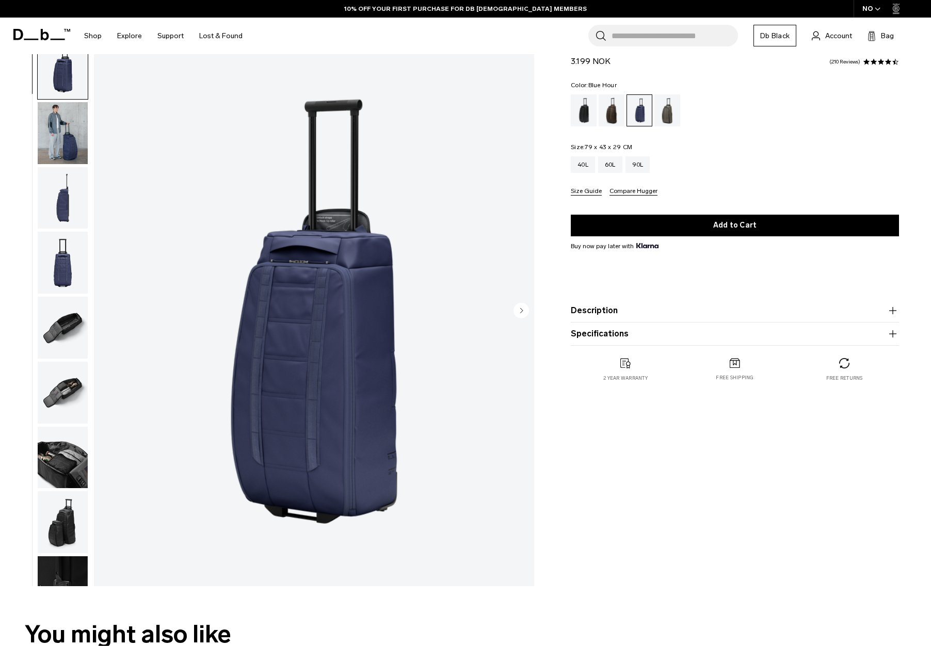
scroll to position [52, 0]
